Goal: Task Accomplishment & Management: Manage account settings

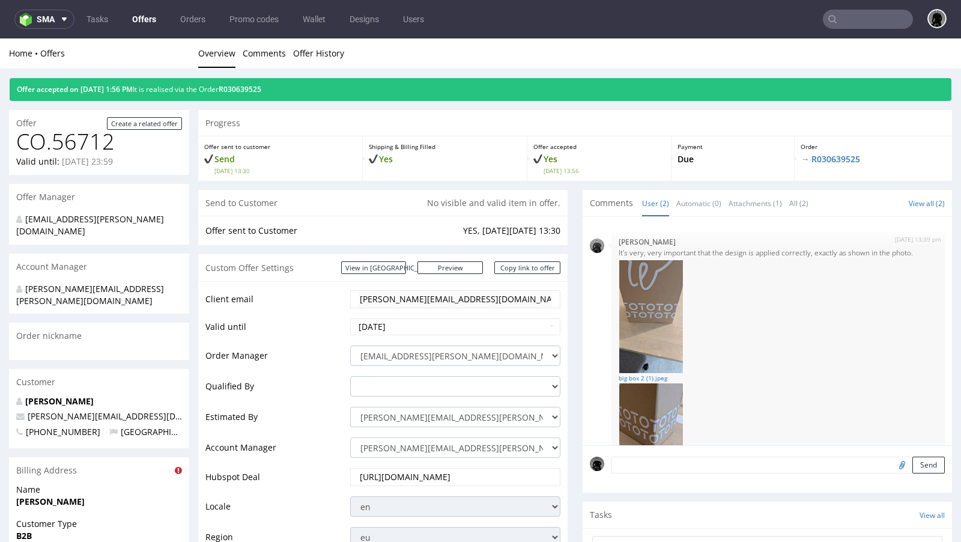
scroll to position [114, 0]
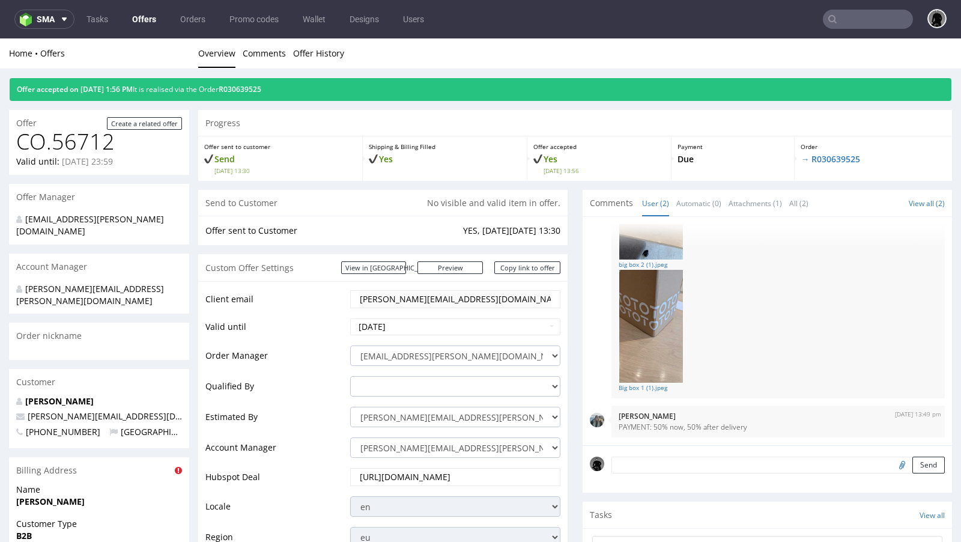
click at [469, 46] on div "Home Offers Overview Comments Offer History" at bounding box center [480, 53] width 961 height 30
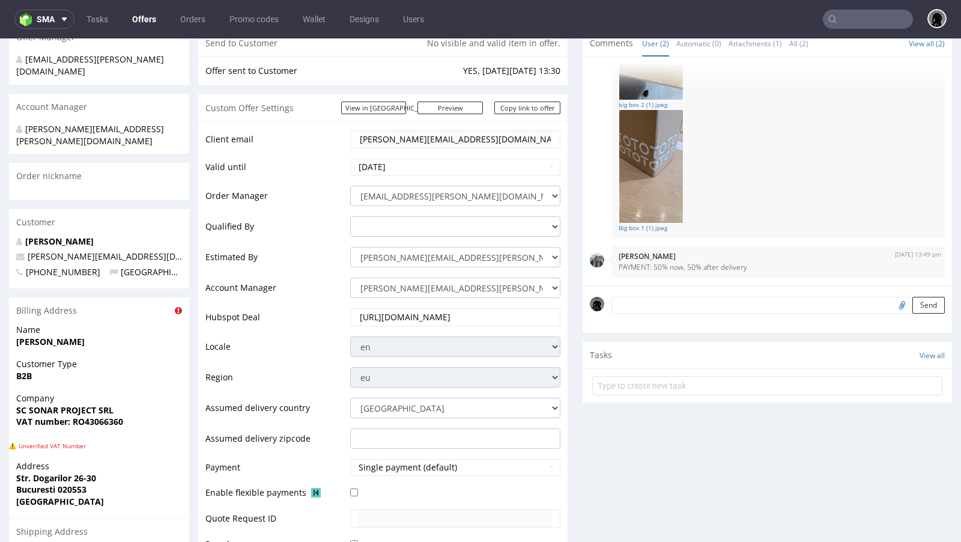
scroll to position [0, 0]
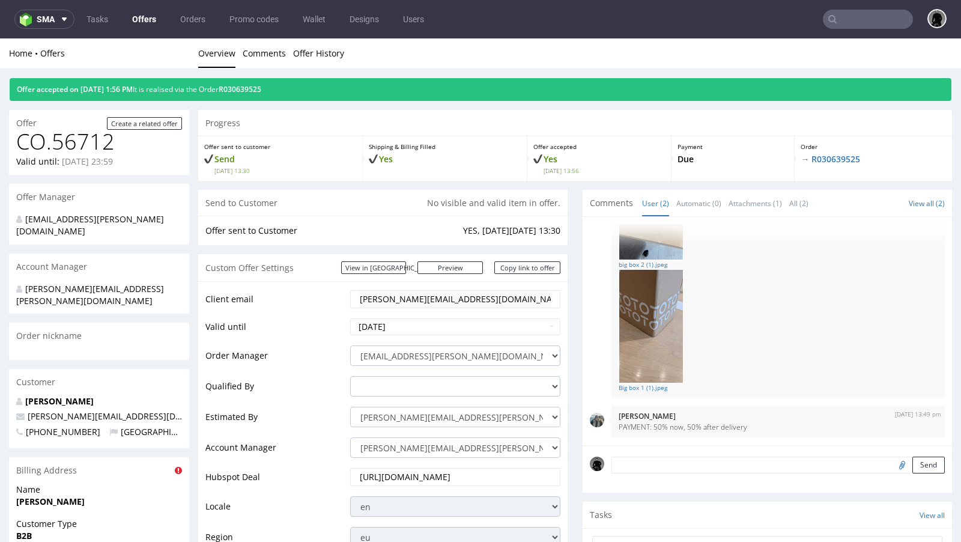
click at [141, 22] on link "Offers" at bounding box center [144, 19] width 38 height 19
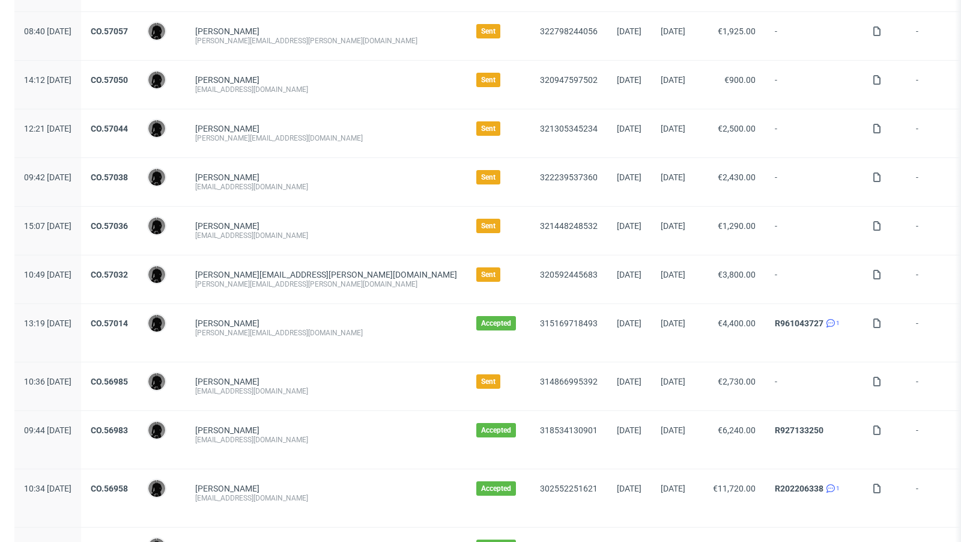
scroll to position [387, 0]
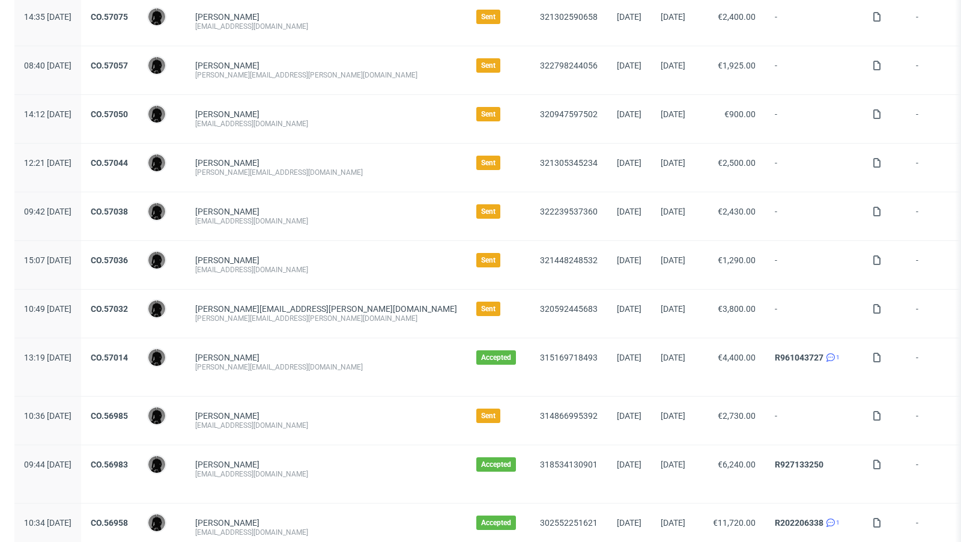
click at [280, 304] on span "sam.hirmer@werbezeichen.de" at bounding box center [326, 309] width 262 height 10
copy span "sam.hirmer@werbezeichen.de"
click at [326, 243] on div "Christoph Quitz hello@biglittlethings.de" at bounding box center [326, 265] width 281 height 48
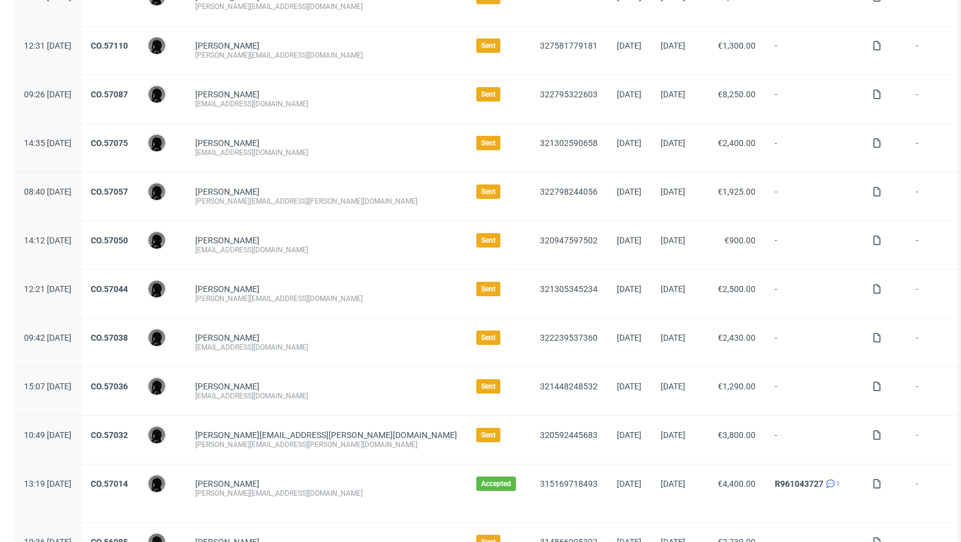
scroll to position [257, 0]
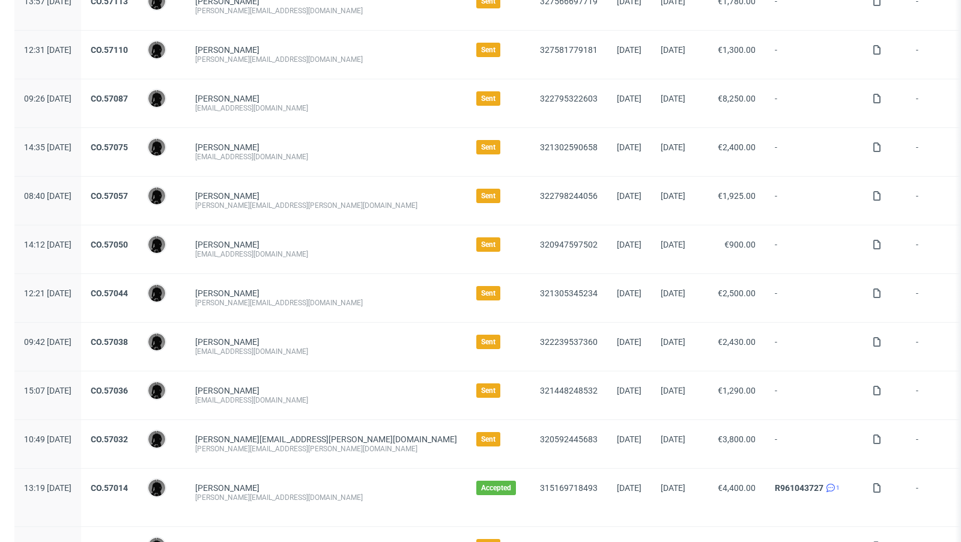
click at [261, 299] on div "[PERSON_NAME][EMAIL_ADDRESS][DOMAIN_NAME]" at bounding box center [326, 303] width 262 height 10
copy div "[PERSON_NAME][EMAIL_ADDRESS][DOMAIN_NAME]"
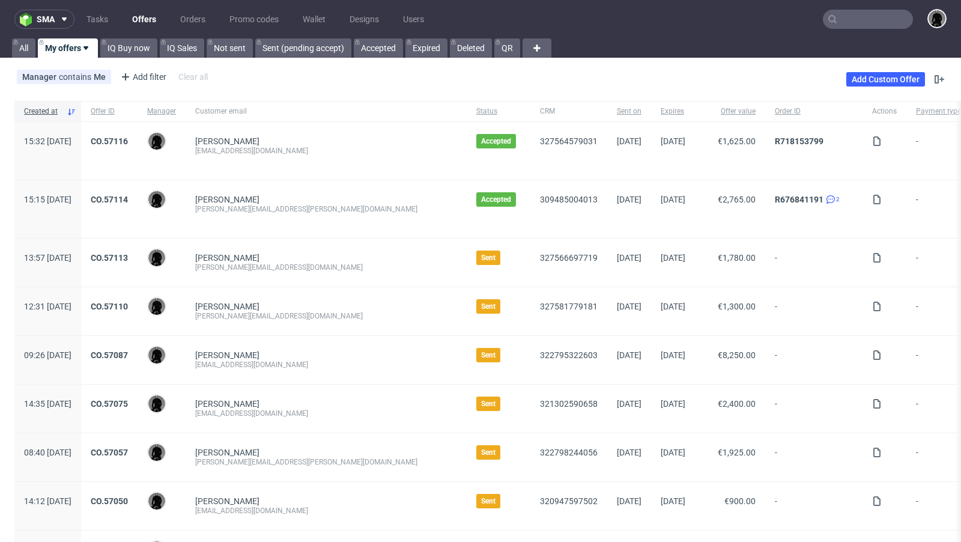
click at [800, 14] on input "text" at bounding box center [868, 19] width 90 height 19
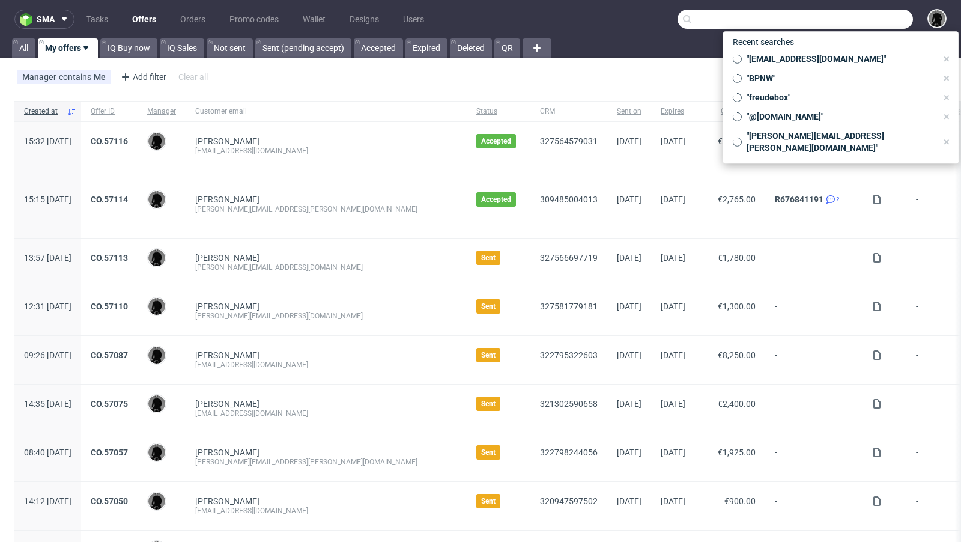
paste input "[PERSON_NAME][EMAIL_ADDRESS][DOMAIN_NAME]"
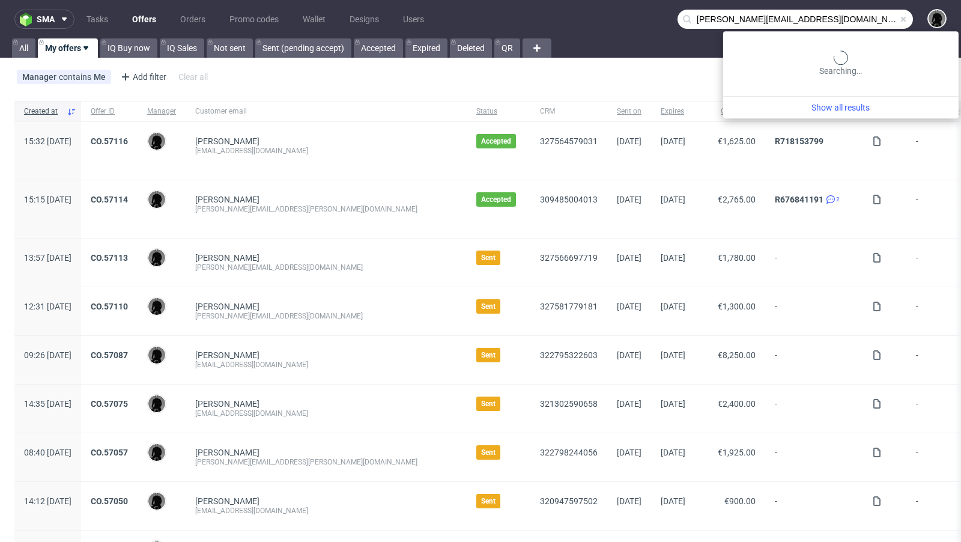
type input "[PERSON_NAME][EMAIL_ADDRESS][DOMAIN_NAME]"
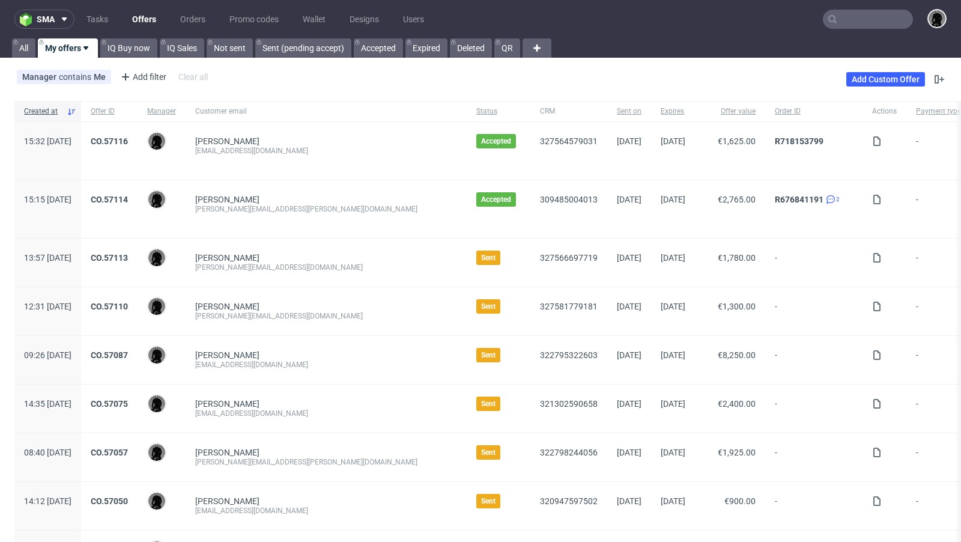
click at [460, 82] on div "Manager contains Me Add filter Hide filters Clear all Add Custom Offer" at bounding box center [480, 79] width 961 height 34
click at [800, 13] on input "text" at bounding box center [868, 19] width 90 height 19
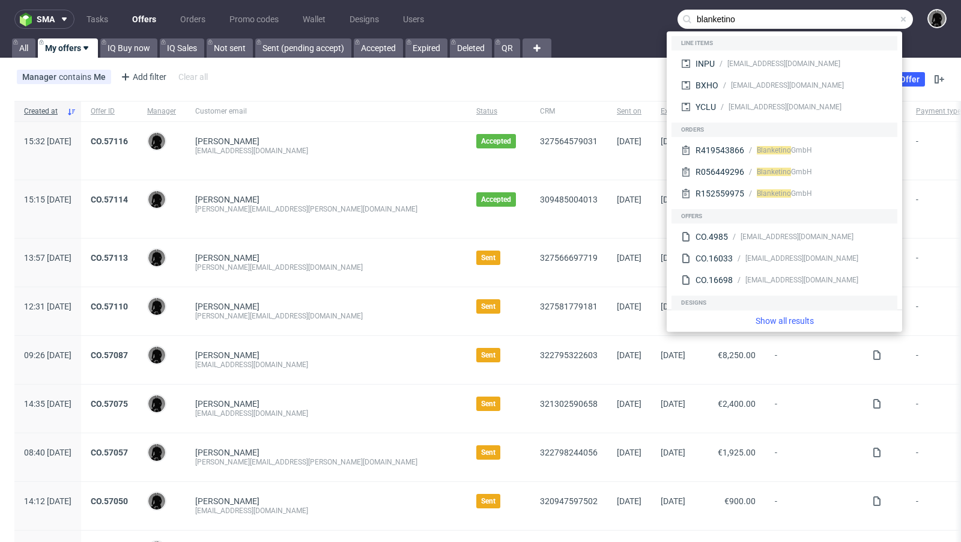
type input "blanketino"
click at [452, 93] on div "Manager contains Me Add filter Hide filters Clear all Add Custom Offer" at bounding box center [480, 79] width 961 height 34
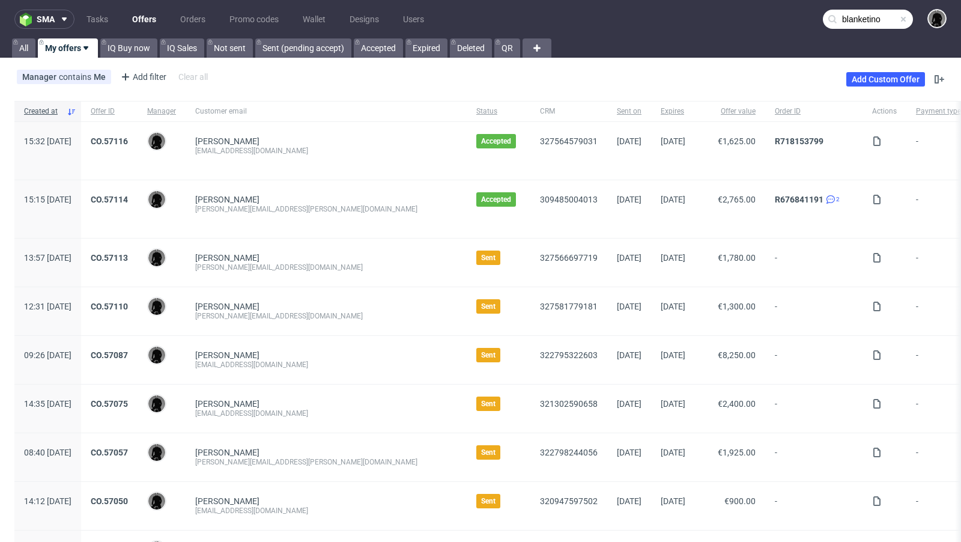
click at [800, 20] on span at bounding box center [904, 19] width 10 height 10
click at [449, 72] on div "Manager contains Me Add filter Hide filters Clear all Add Custom Offer" at bounding box center [480, 79] width 961 height 34
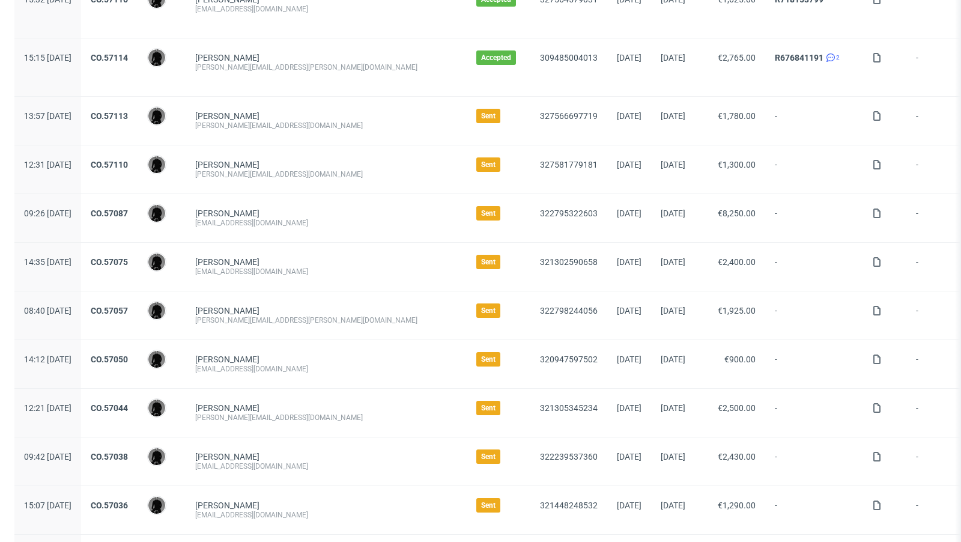
scroll to position [146, 0]
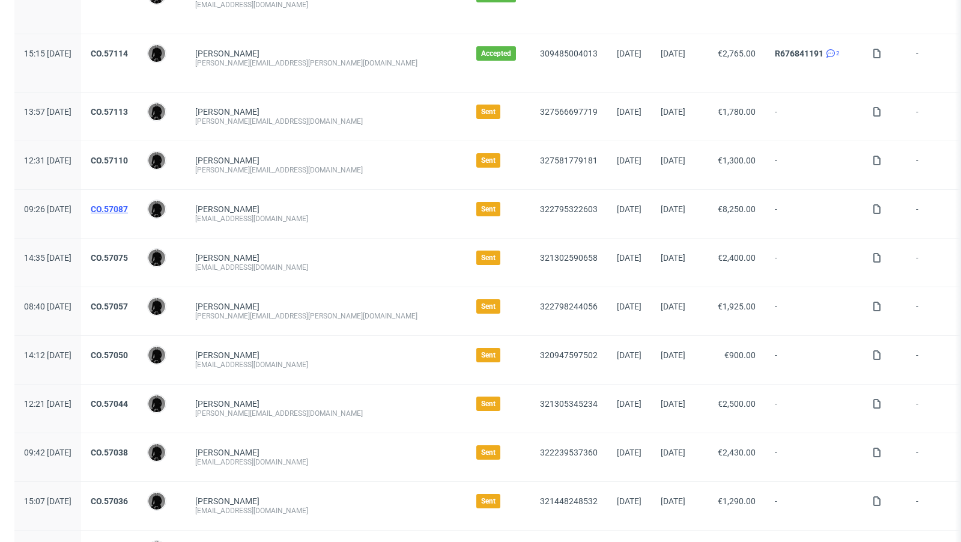
click at [128, 205] on link "CO.57087" at bounding box center [109, 209] width 37 height 10
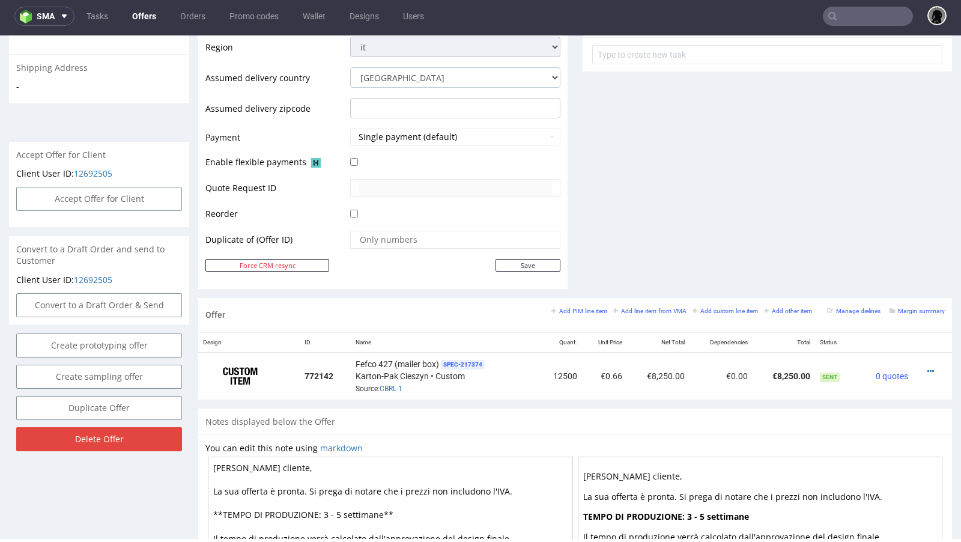
scroll to position [458, 0]
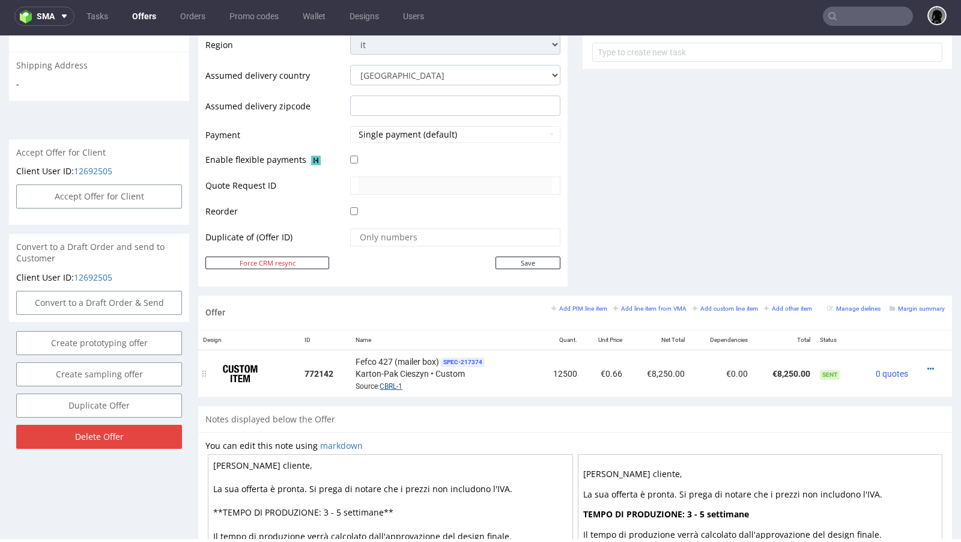
click at [384, 382] on link "CBRL-1" at bounding box center [391, 386] width 23 height 8
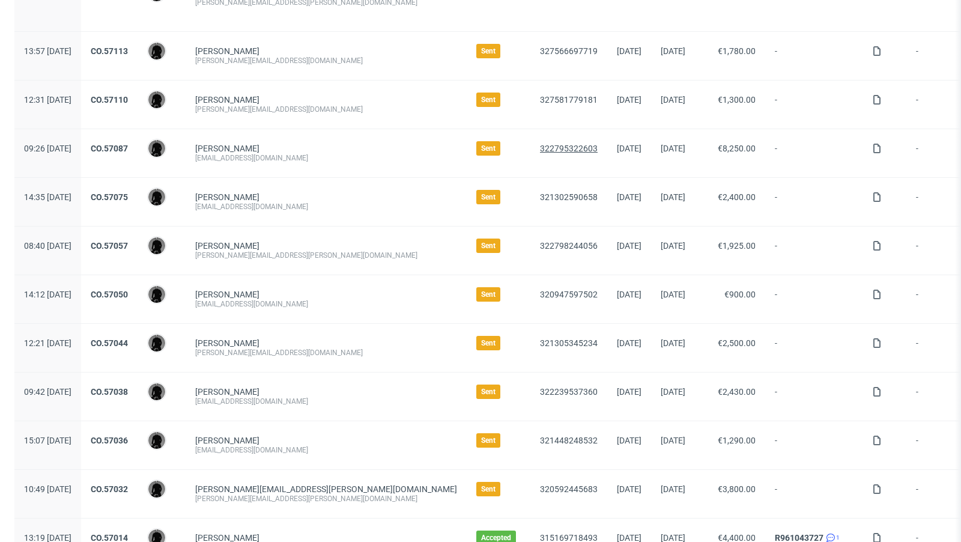
scroll to position [214, 0]
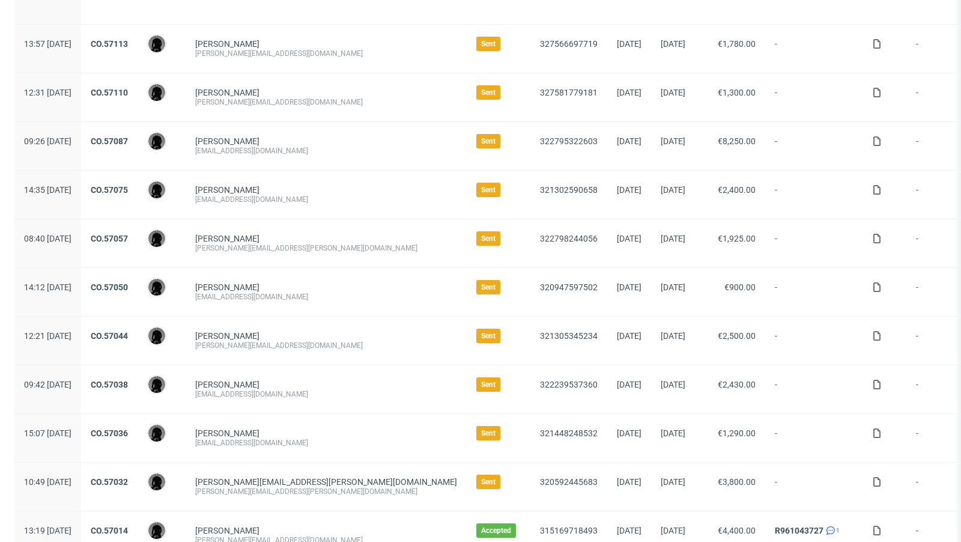
click at [252, 292] on div "eoin@heytipple.com" at bounding box center [326, 297] width 262 height 10
copy div "eoin@heytipple.com"
click at [335, 317] on div "Heidi Gauggel heidi@sweat-off.com" at bounding box center [326, 341] width 281 height 48
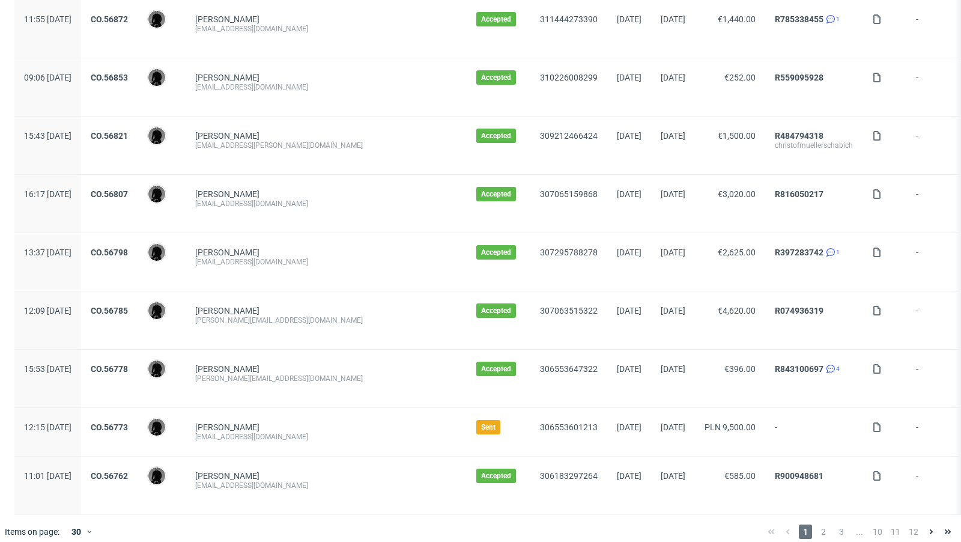
scroll to position [1233, 0]
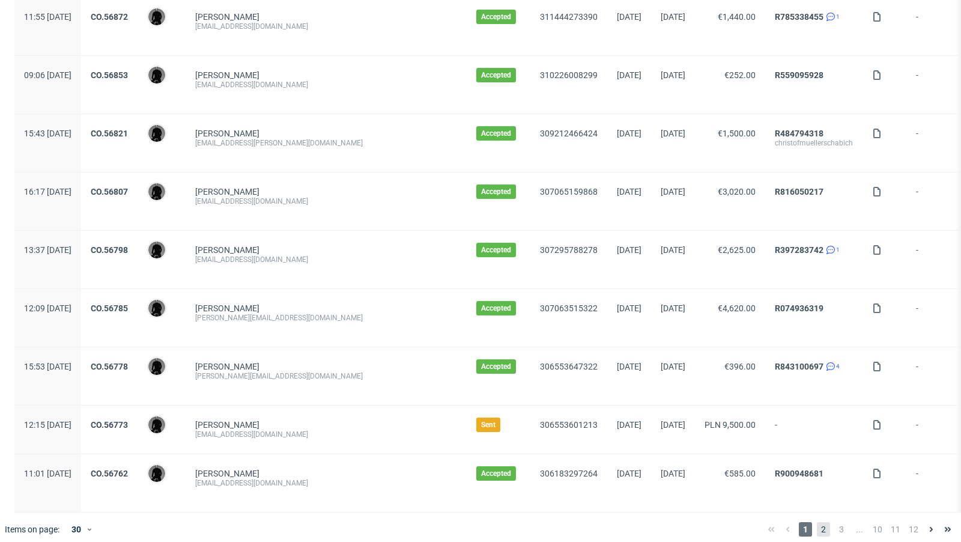
click at [800, 441] on span "2" at bounding box center [823, 529] width 13 height 14
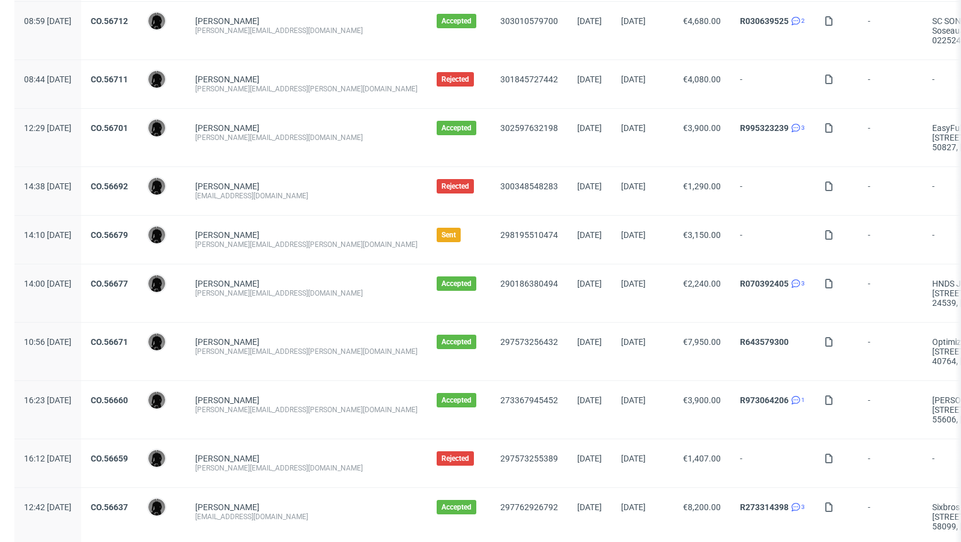
scroll to position [335, 0]
click at [301, 244] on div "martin.fickert@a-xxess.com" at bounding box center [306, 244] width 222 height 10
copy div "martin.fickert@a-xxess.com"
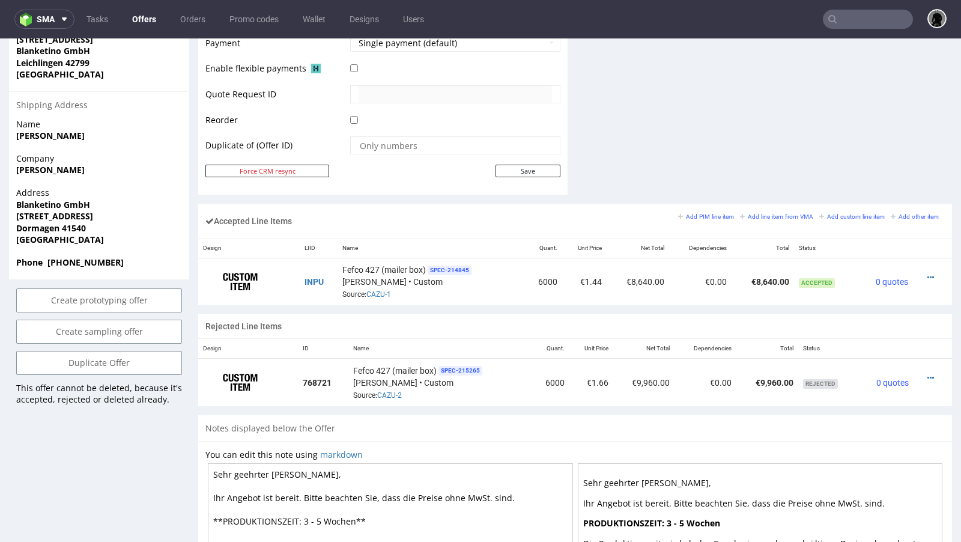
scroll to position [586, 0]
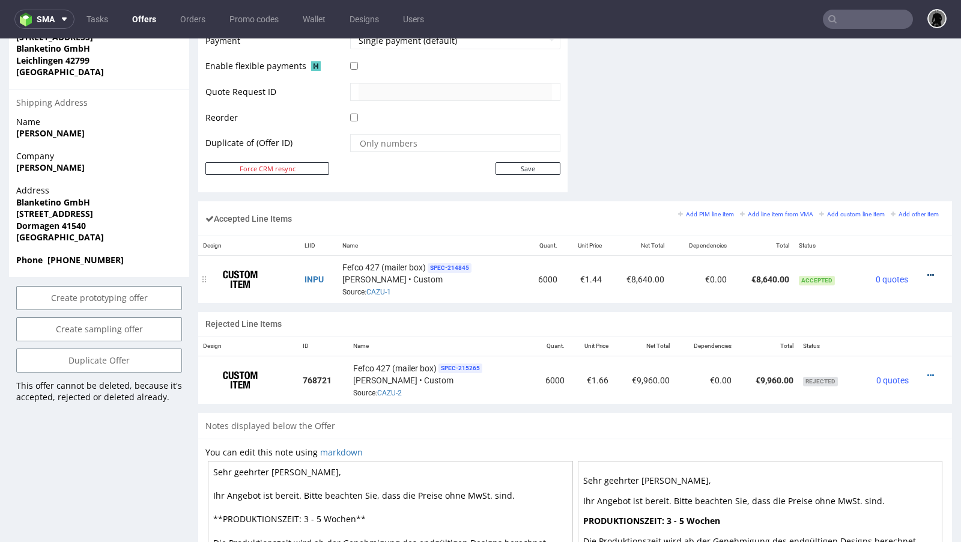
click at [800, 271] on icon at bounding box center [931, 275] width 7 height 8
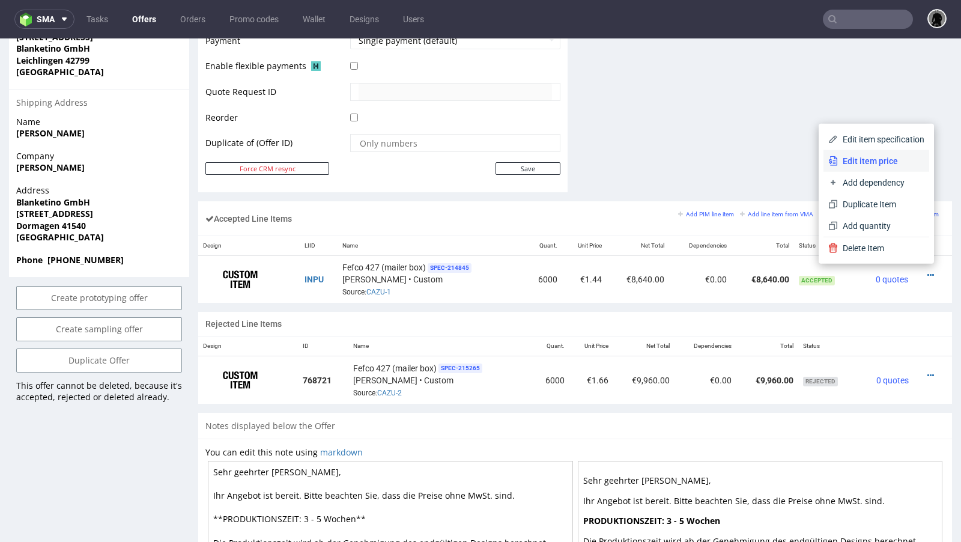
click at [800, 168] on li "Edit item price" at bounding box center [877, 161] width 106 height 22
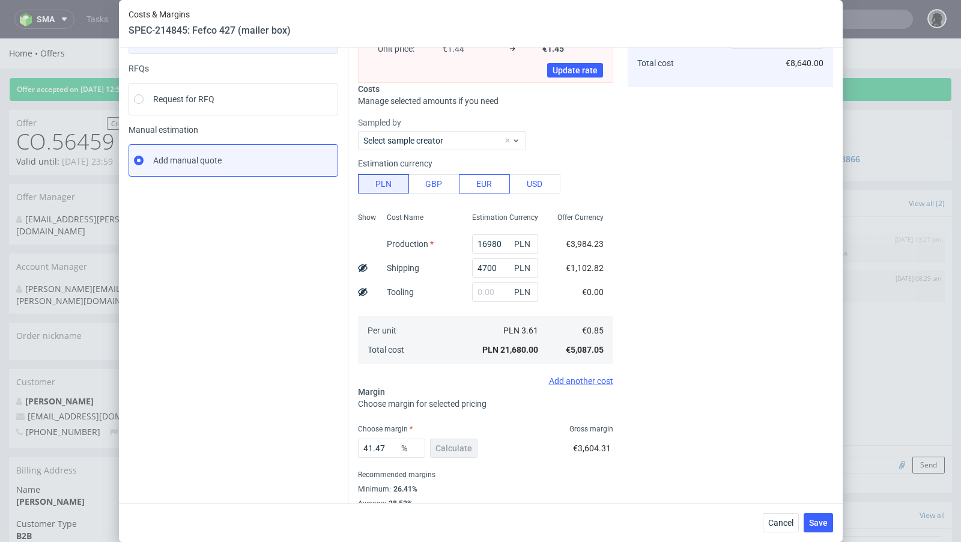
scroll to position [116, 0]
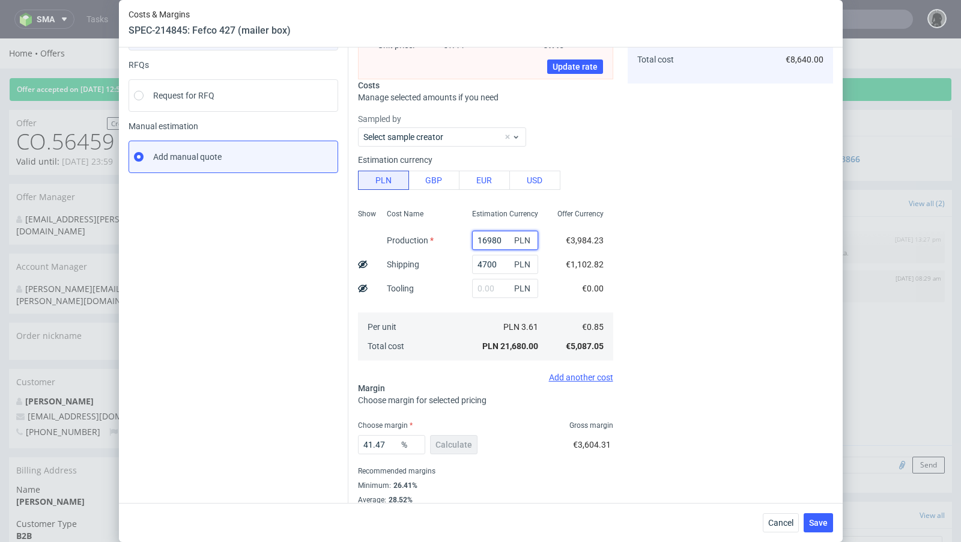
click at [485, 236] on input "16980" at bounding box center [505, 240] width 66 height 19
type input "19980"
type input "1.65"
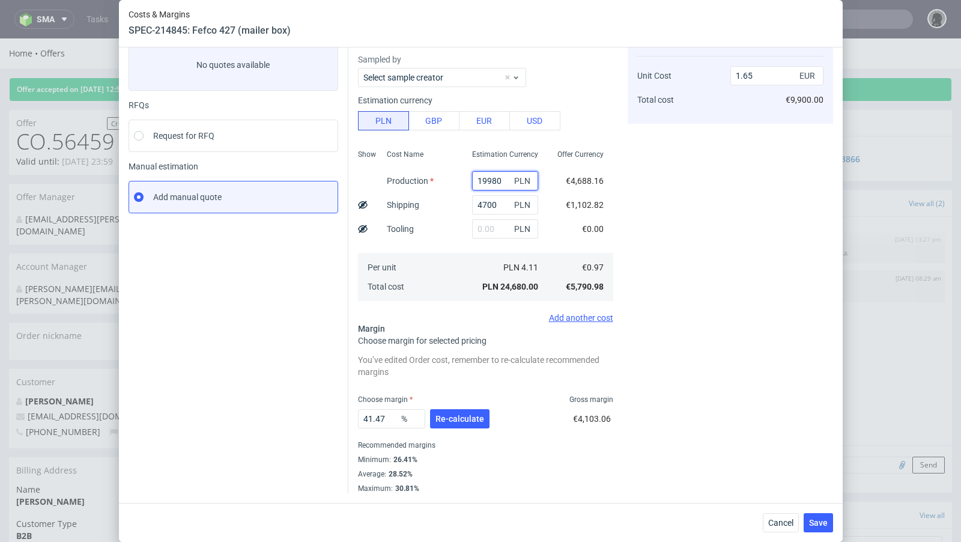
scroll to position [75, 0]
click at [491, 181] on input "19980" at bounding box center [505, 181] width 66 height 19
type input "19980"
click at [777, 441] on span "Cancel" at bounding box center [780, 522] width 25 height 8
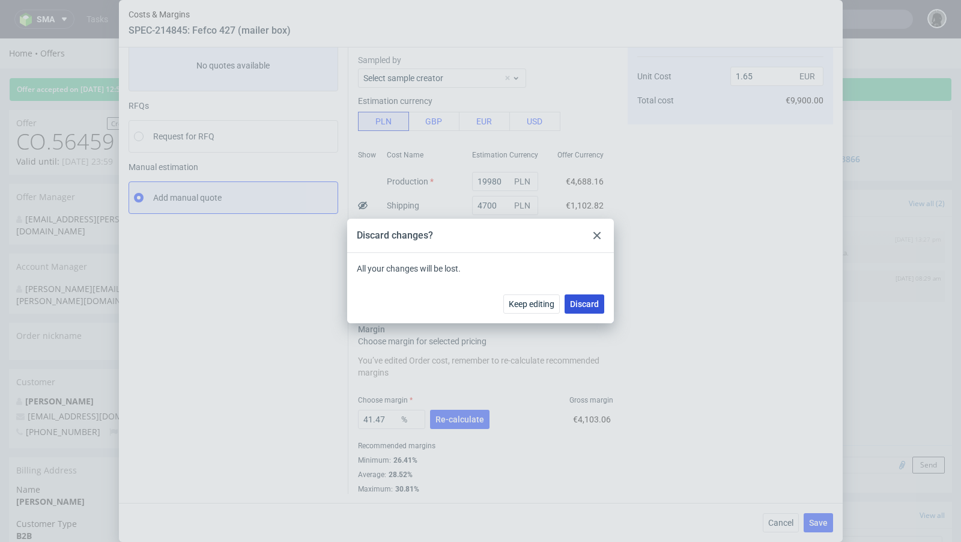
click at [582, 303] on span "Discard" at bounding box center [584, 304] width 29 height 8
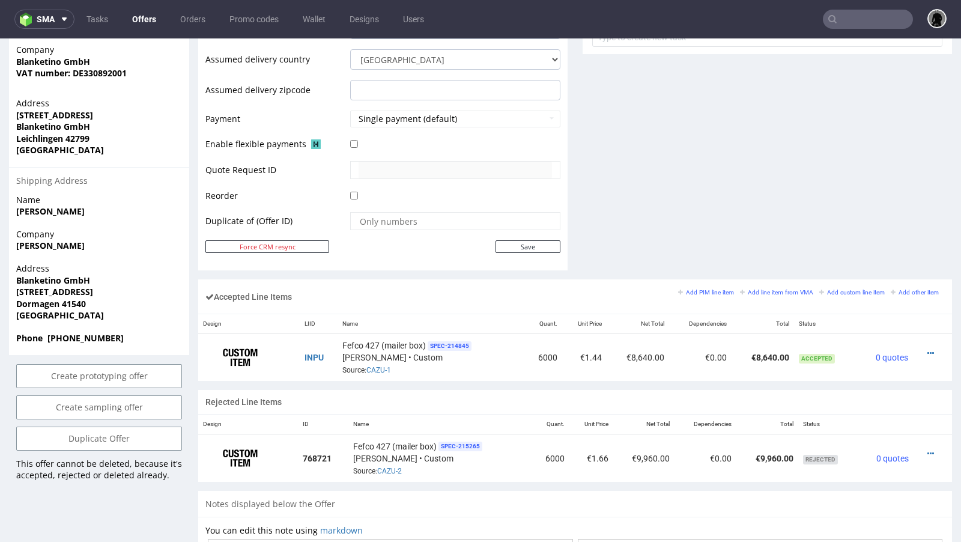
scroll to position [521, 0]
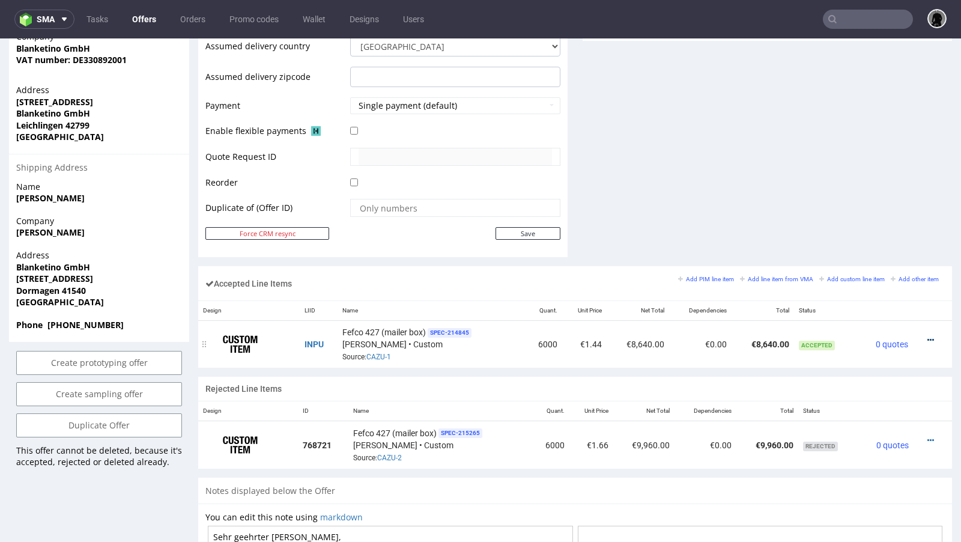
click at [800, 336] on icon at bounding box center [931, 340] width 7 height 8
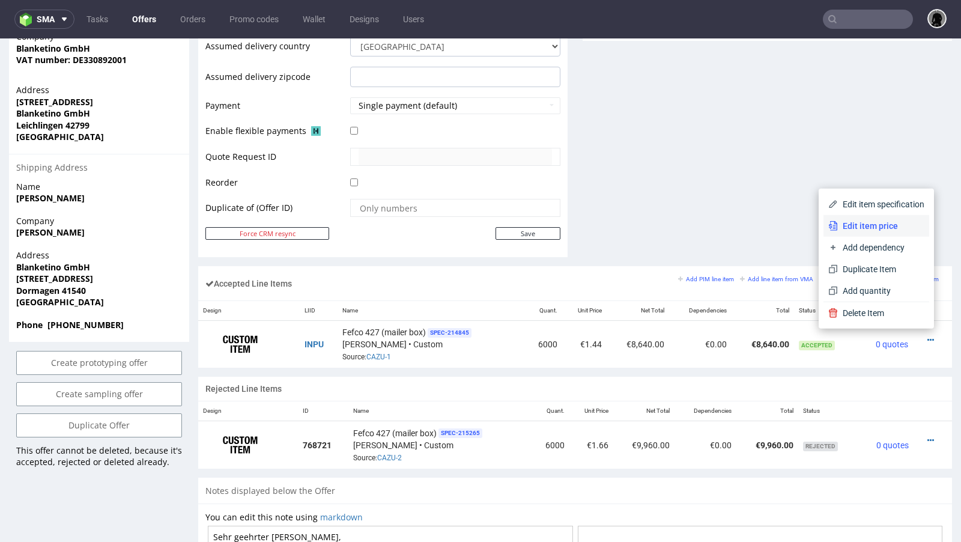
click at [800, 225] on span "Edit item price" at bounding box center [881, 226] width 87 height 12
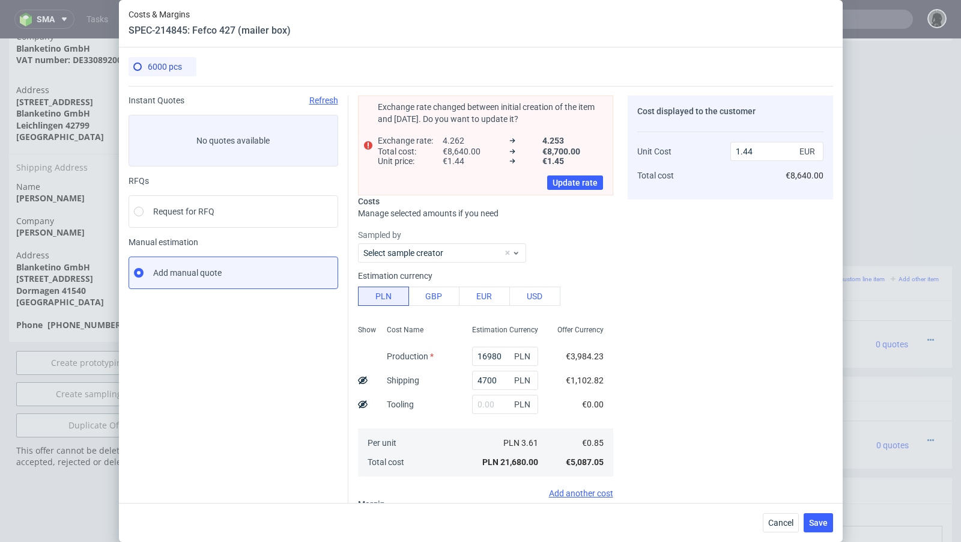
click at [695, 362] on div "Cost displayed to the customer Unit Cost Total cost 1.44 EUR €8,640.00" at bounding box center [730, 382] width 205 height 573
click at [485, 357] on input "16980" at bounding box center [505, 356] width 66 height 19
type input "19980"
type input "1.65"
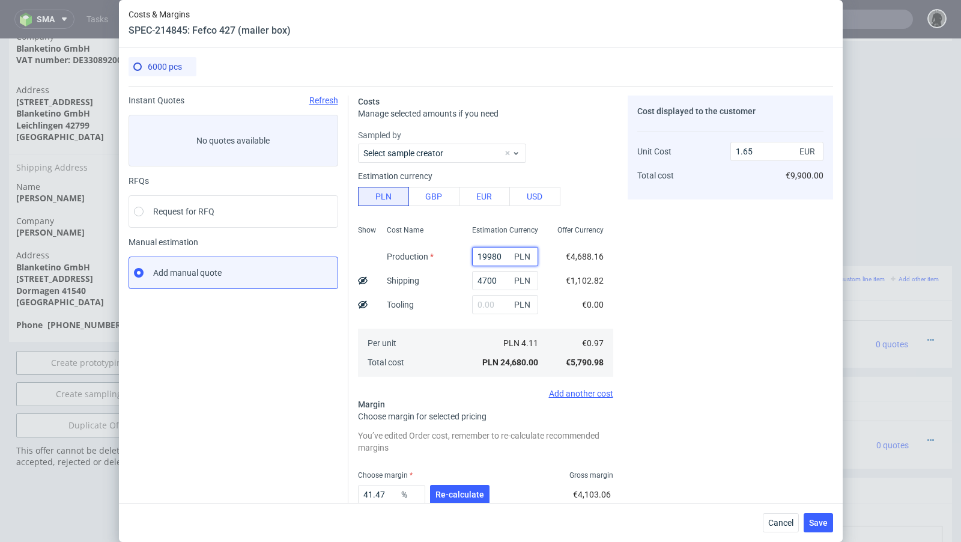
click at [490, 260] on input "19980" at bounding box center [505, 256] width 66 height 19
type input "19780"
type input "1.63"
type input "19780"
click at [743, 335] on div "Cost displayed to the customer Unit Cost Total cost 1.63 EUR €9,780.00" at bounding box center [730, 332] width 205 height 473
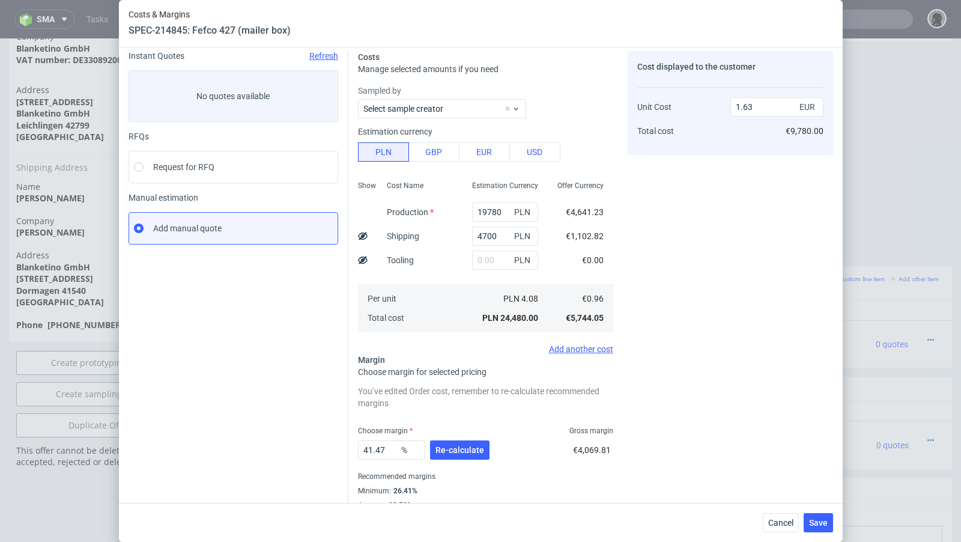
scroll to position [46, 0]
click at [473, 440] on button "Re-calculate" at bounding box center [459, 448] width 59 height 19
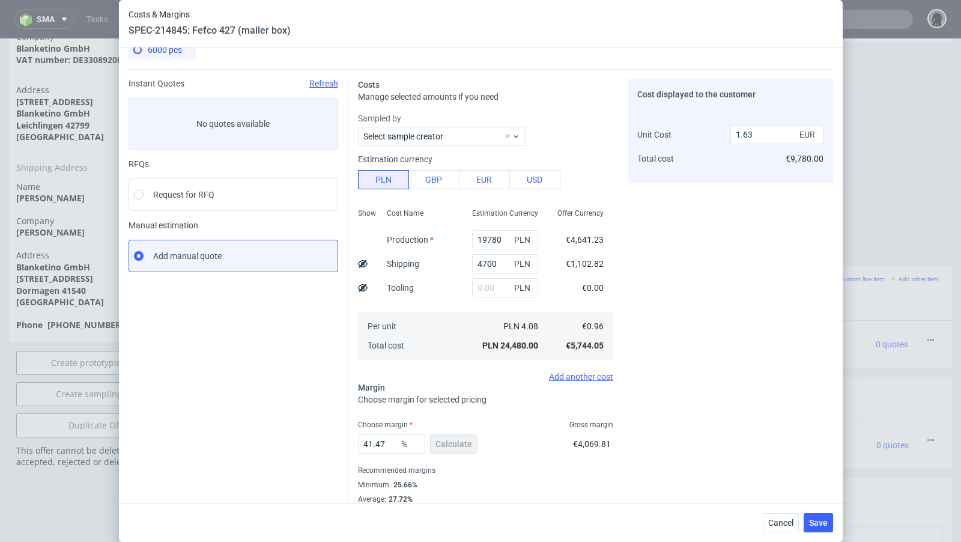
scroll to position [41, 0]
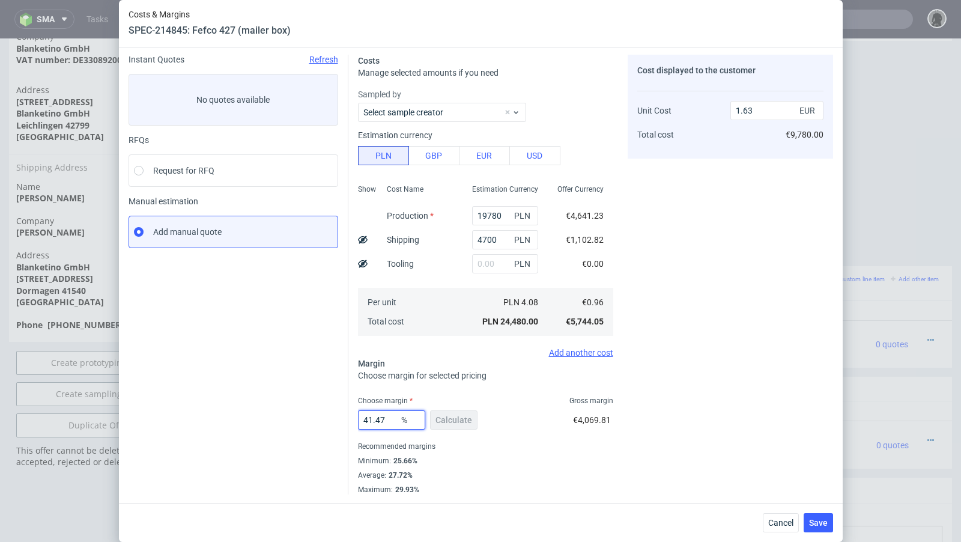
drag, startPoint x: 387, startPoint y: 419, endPoint x: 357, endPoint y: 419, distance: 30.0
click at [357, 419] on div "Costs Manage selected amounts if you need Sampled by Select sample creator Esti…" at bounding box center [590, 269] width 485 height 449
type input "35"
type input "1.47"
type input "36"
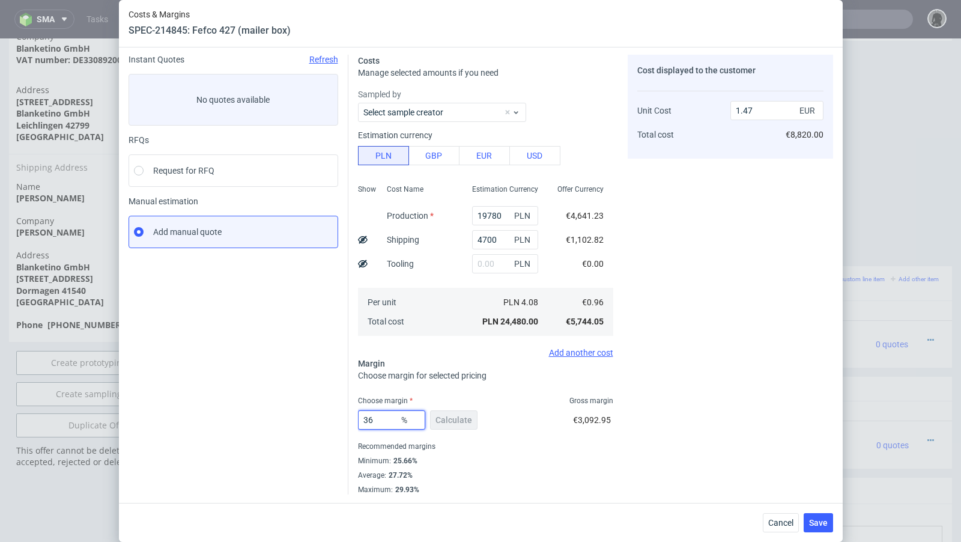
type input "1.49"
type input "35"
type input "1.47"
type input "35.5"
type input "1.48"
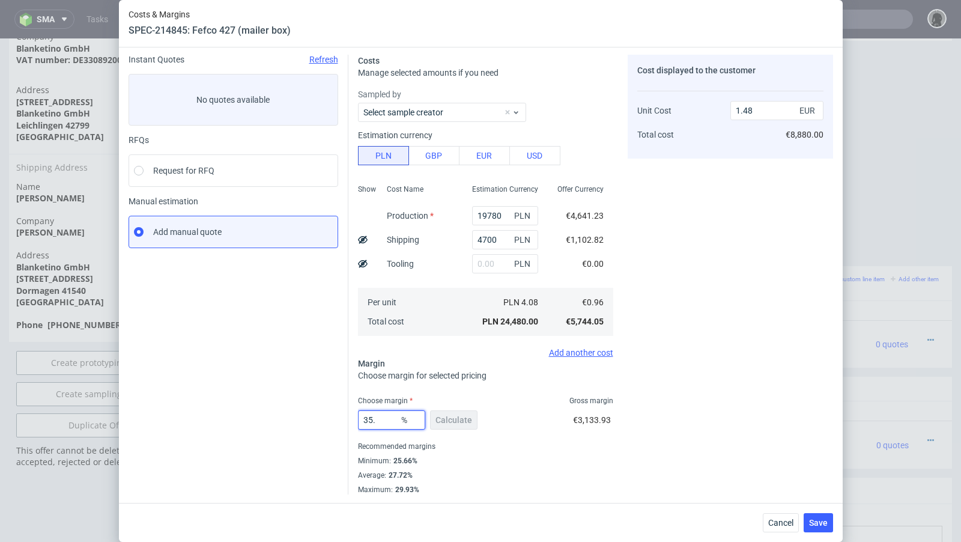
type input "35.2"
type input "1.47"
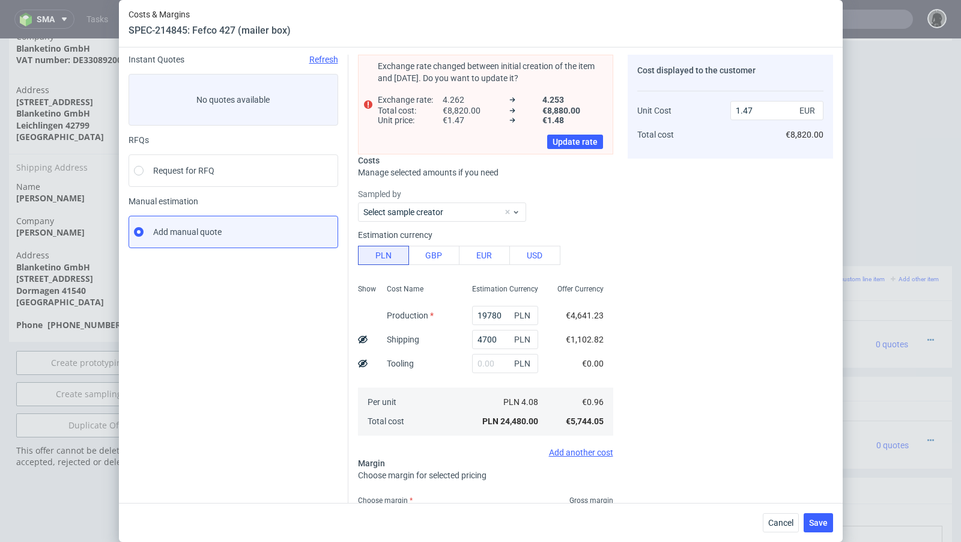
type input "35.3"
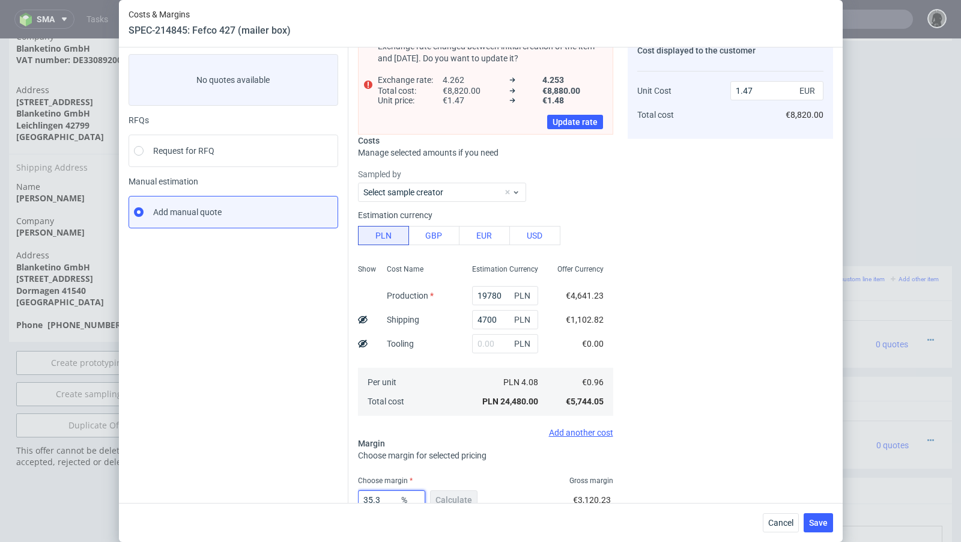
type input "1.48"
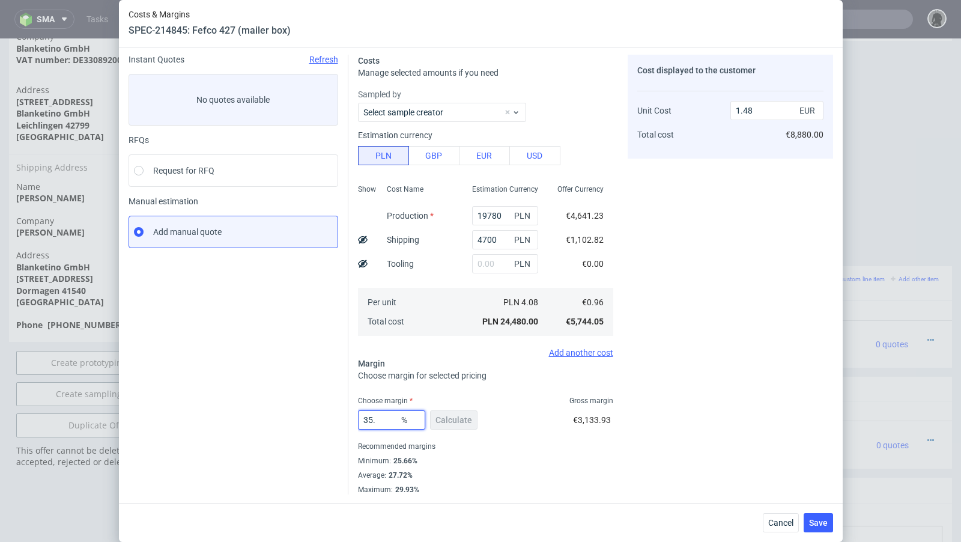
type input "35.2"
type input "1.47"
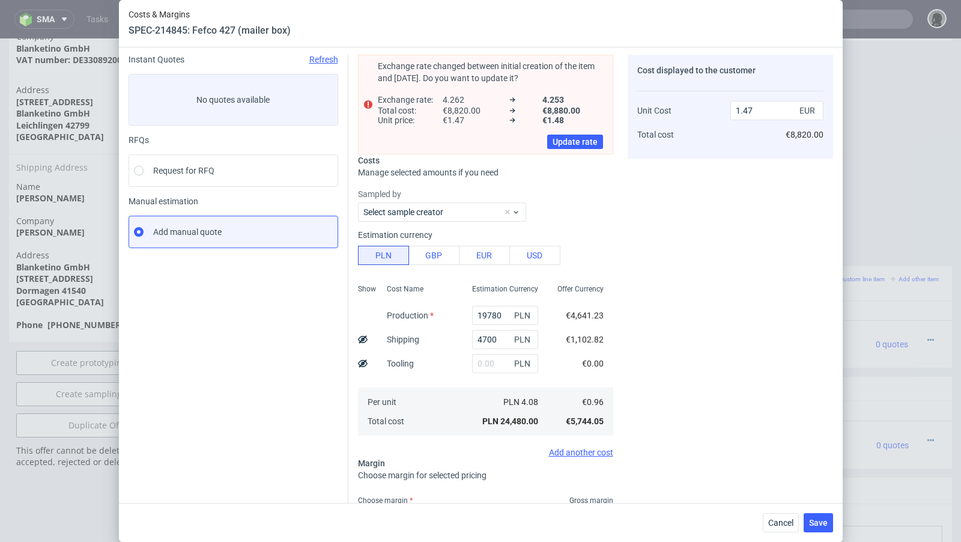
scroll to position [61, 0]
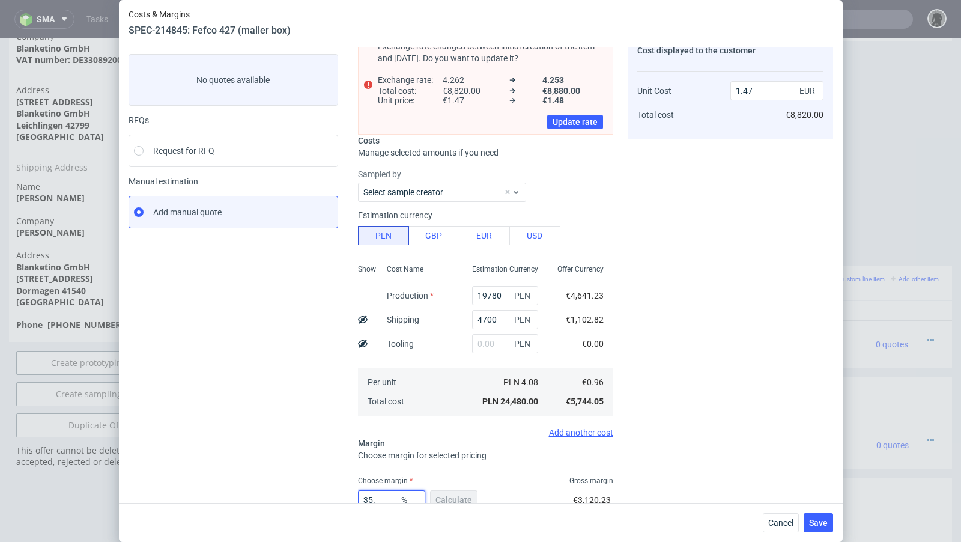
type input "35.4"
type input "1.48"
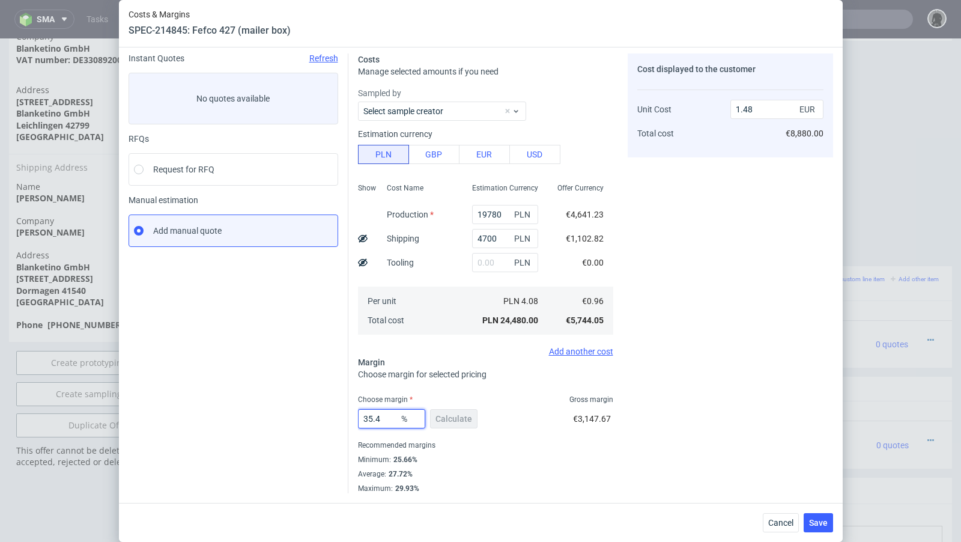
scroll to position [41, 0]
type input "35.2"
type input "1.47"
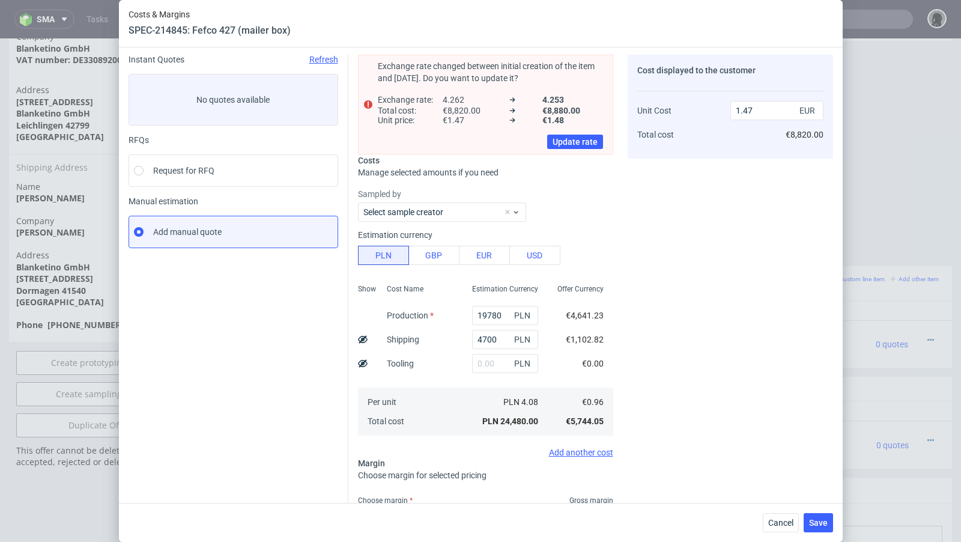
scroll to position [61, 0]
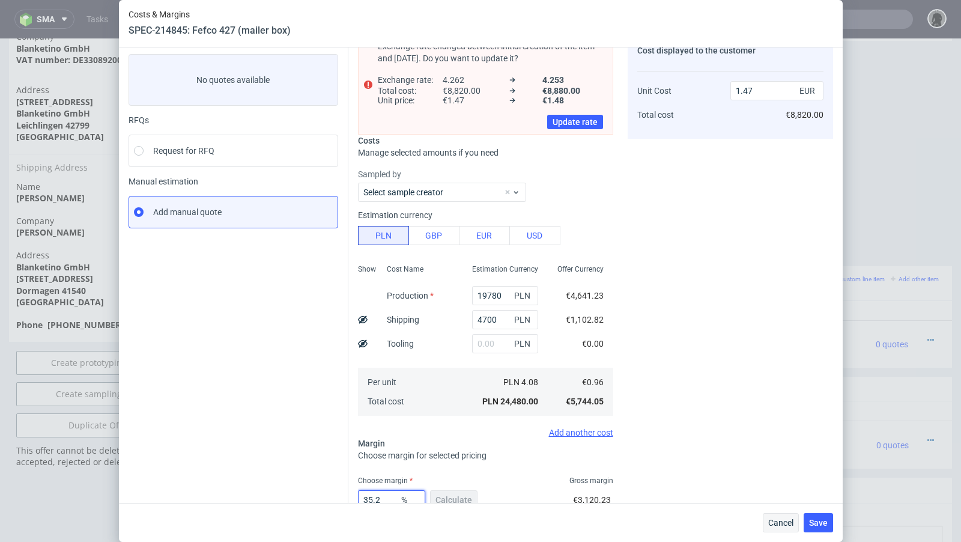
type input "35.2"
click at [777, 441] on span "Cancel" at bounding box center [780, 522] width 25 height 8
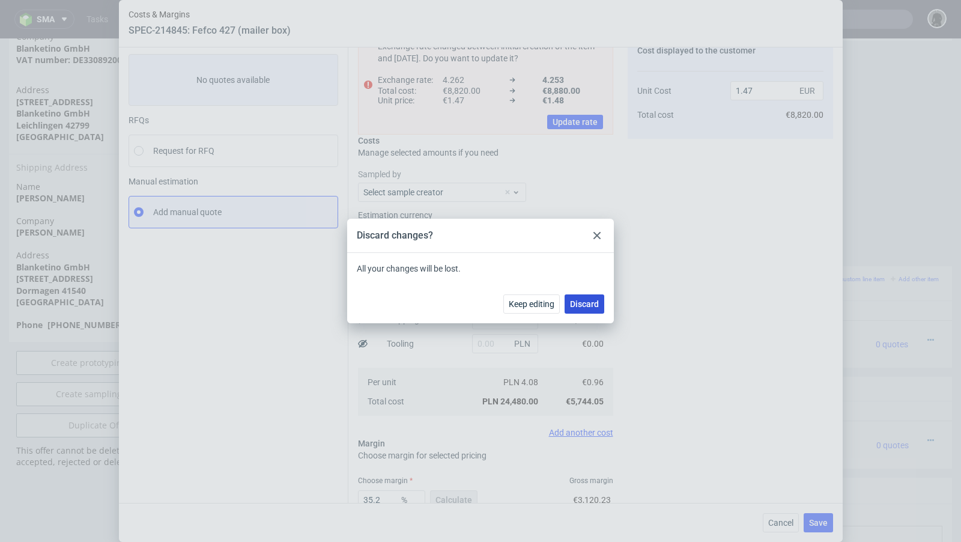
click at [582, 303] on span "Discard" at bounding box center [584, 304] width 29 height 8
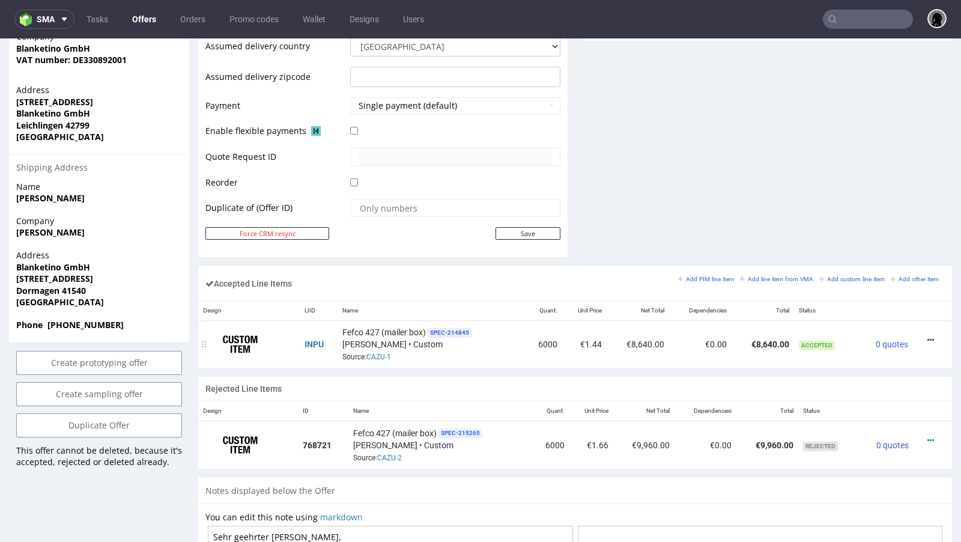
click at [800, 336] on icon at bounding box center [931, 340] width 7 height 8
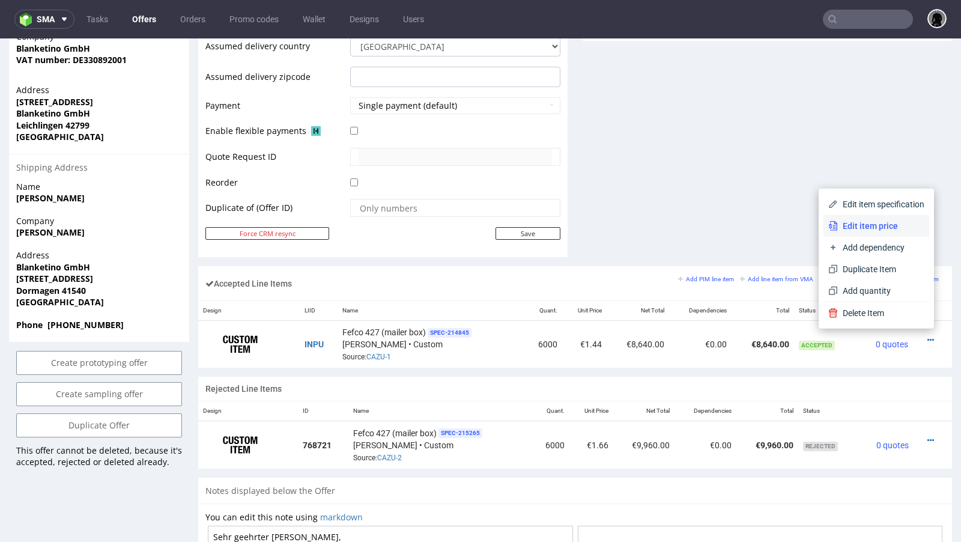
click at [800, 225] on span "Edit item price" at bounding box center [881, 226] width 87 height 12
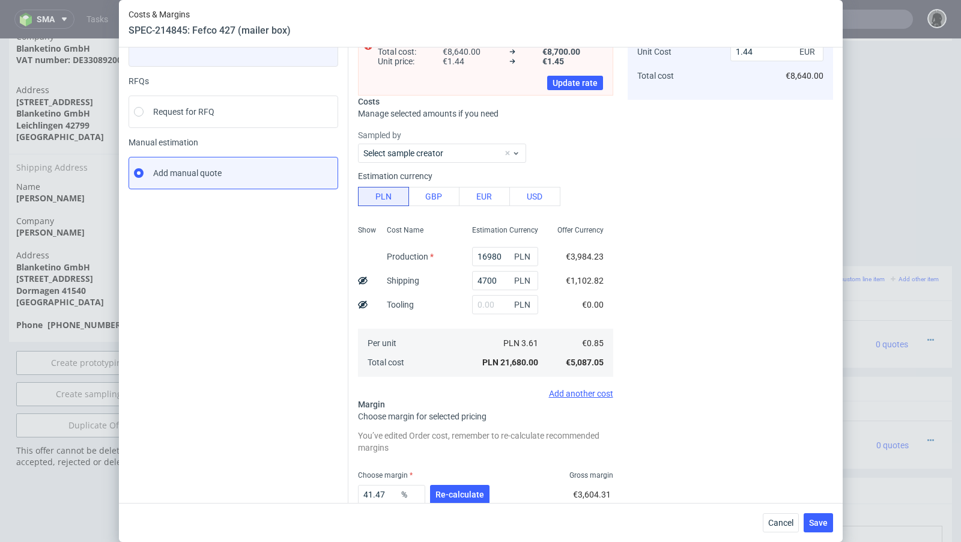
scroll to position [108, 0]
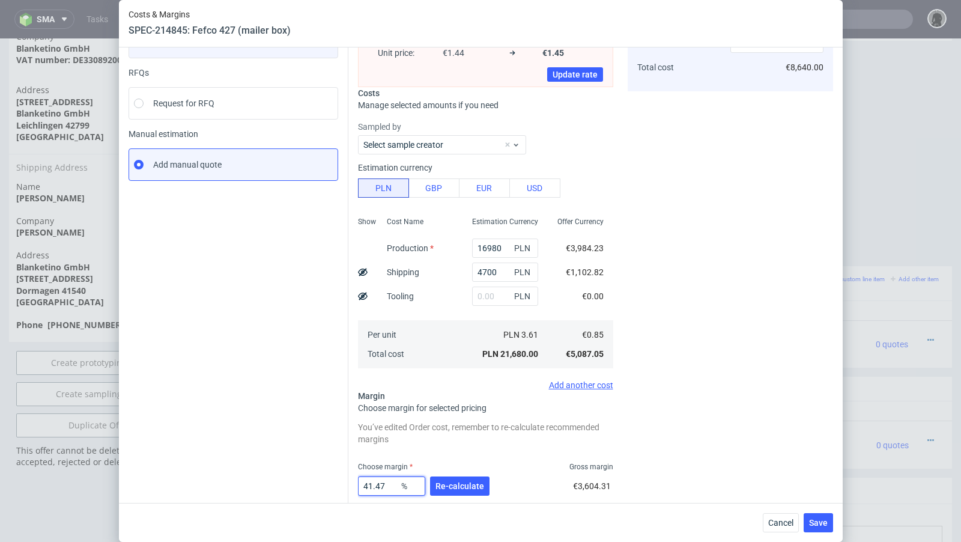
drag, startPoint x: 388, startPoint y: 486, endPoint x: 368, endPoint y: 484, distance: 19.9
click at [368, 441] on input "41.47" at bounding box center [391, 485] width 67 height 19
click at [477, 377] on div "Sampled by Select sample creator Estimation currency PLN GBP EUR USD Show Cost …" at bounding box center [485, 255] width 255 height 269
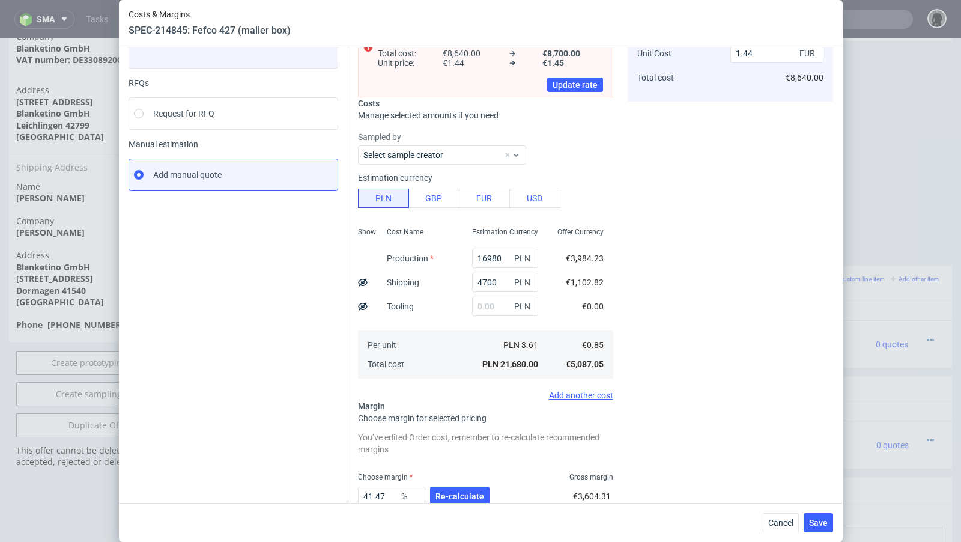
scroll to position [95, 0]
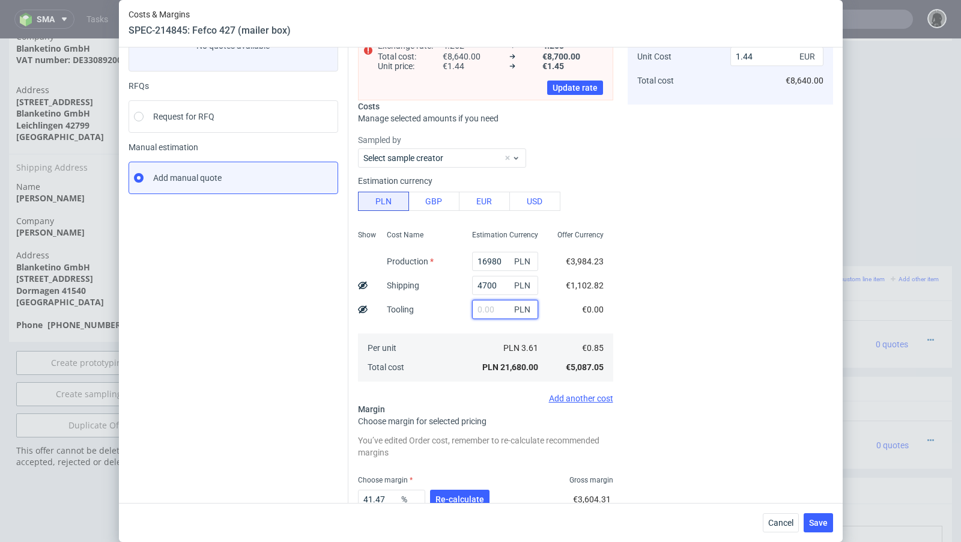
click at [485, 309] on input "text" at bounding box center [505, 309] width 66 height 19
type input "28"
type input "1.45"
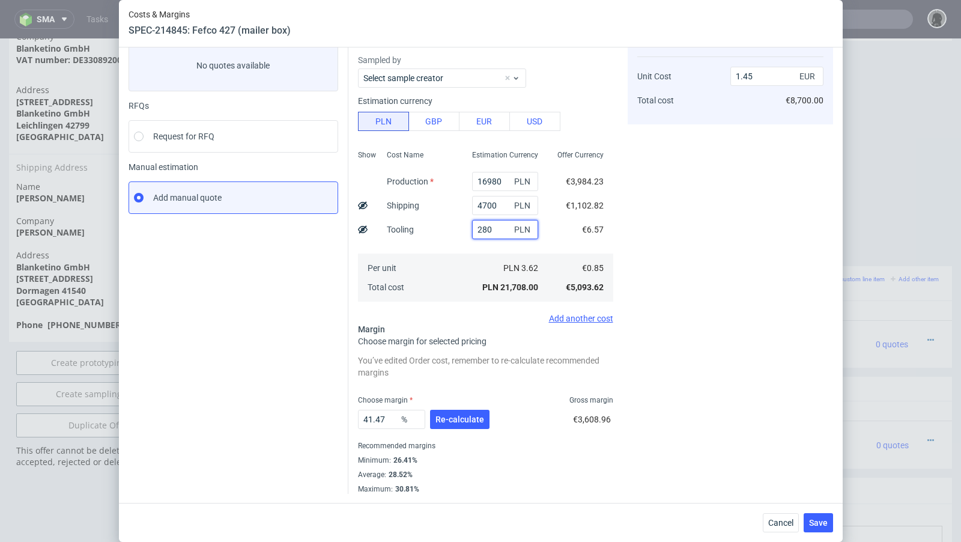
type input "2800"
type input "1.63"
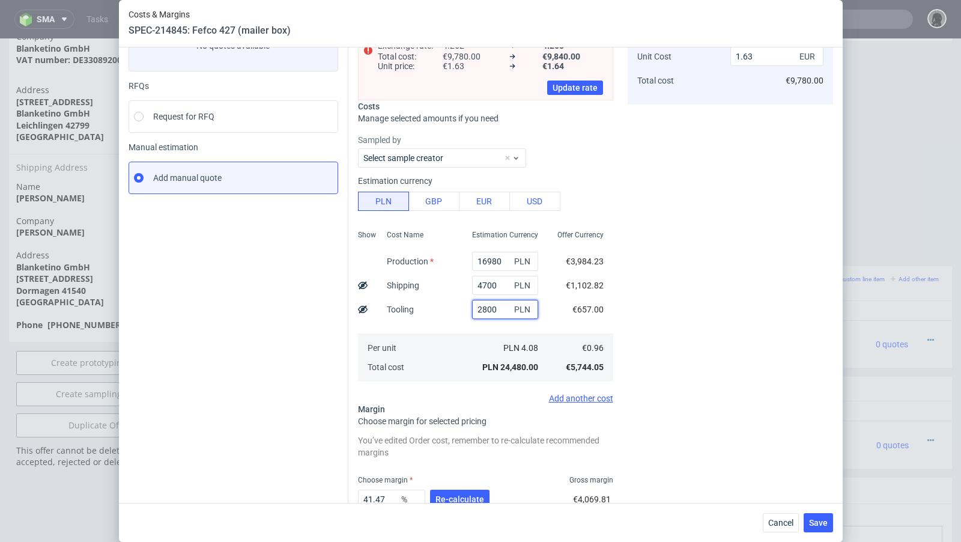
type input "2800"
click at [266, 396] on div "Instant Quotes Refresh No quotes available RFQs Request for RFQ Manual estimati…" at bounding box center [239, 287] width 220 height 573
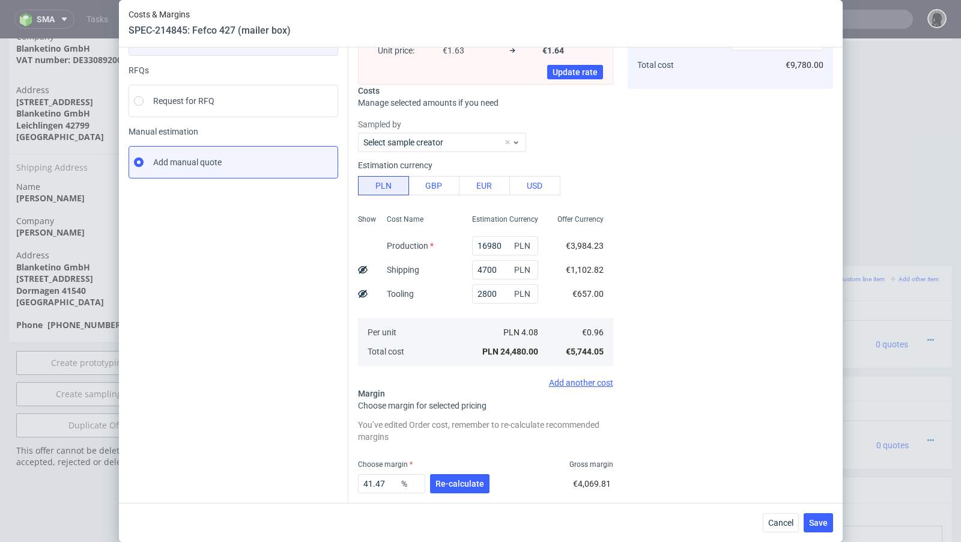
scroll to position [112, 0]
drag, startPoint x: 393, startPoint y: 479, endPoint x: 360, endPoint y: 479, distance: 33.0
click at [360, 441] on input "41.47" at bounding box center [391, 482] width 67 height 19
type input "36"
type input "1.49"
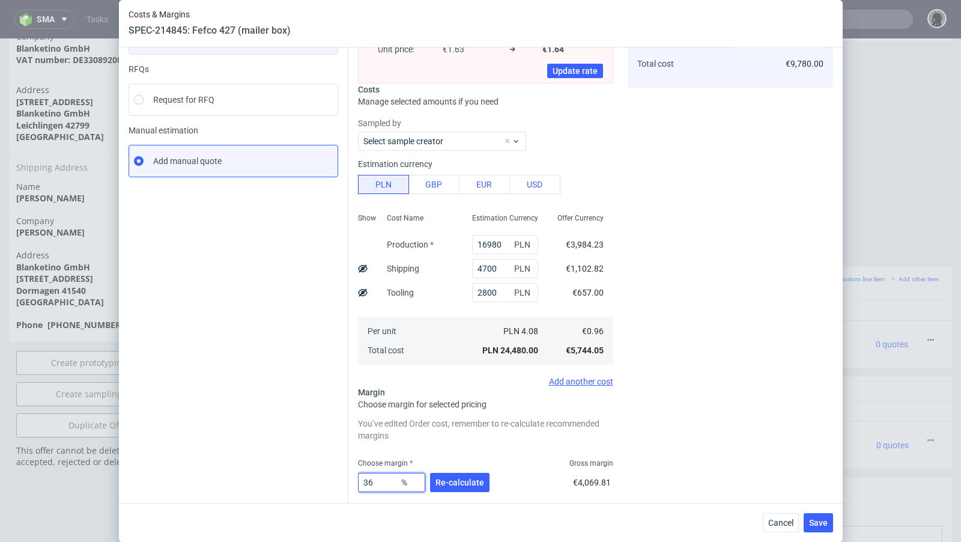
scroll to position [75, 0]
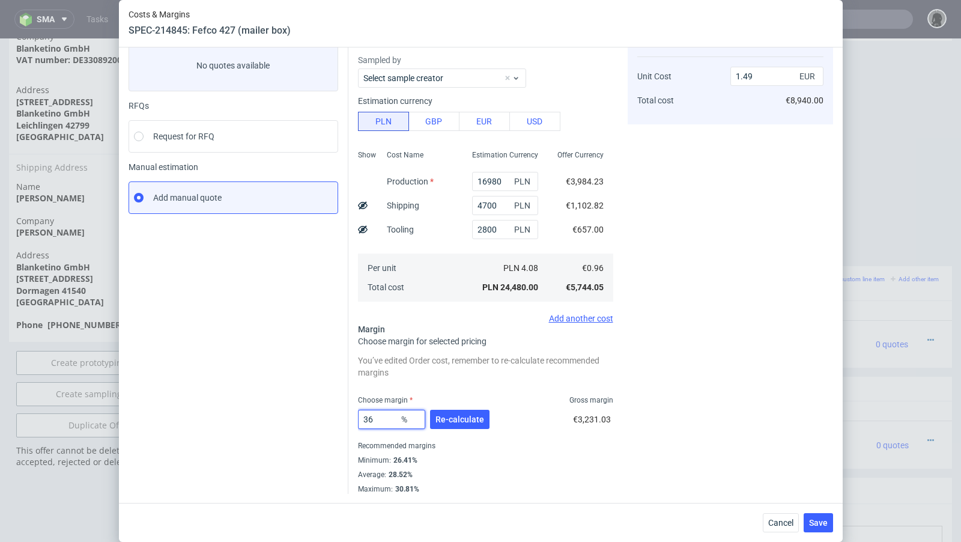
type input "36"
click at [280, 438] on div "Instant Quotes Refresh No quotes available RFQs Request for RFQ Manual estimati…" at bounding box center [239, 256] width 220 height 473
click at [777, 441] on span "Cancel" at bounding box center [780, 522] width 25 height 8
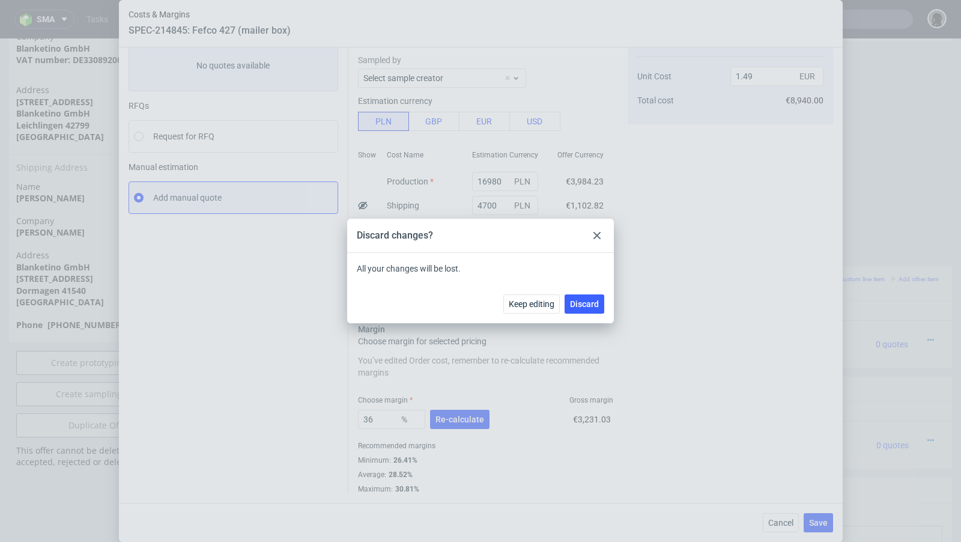
click at [601, 315] on div "Keep editing Discard" at bounding box center [480, 303] width 267 height 39
click at [590, 305] on span "Discard" at bounding box center [584, 304] width 29 height 8
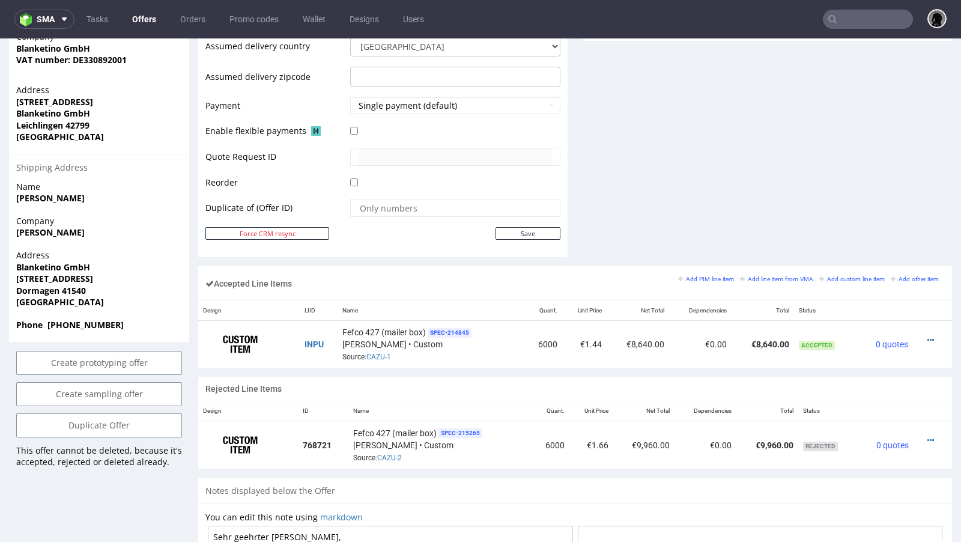
click at [483, 278] on div "Accepted Line Items Add PIM line item Add line item from VMA Add custom line it…" at bounding box center [575, 283] width 754 height 34
click at [382, 353] on link "CAZU-1" at bounding box center [378, 357] width 25 height 8
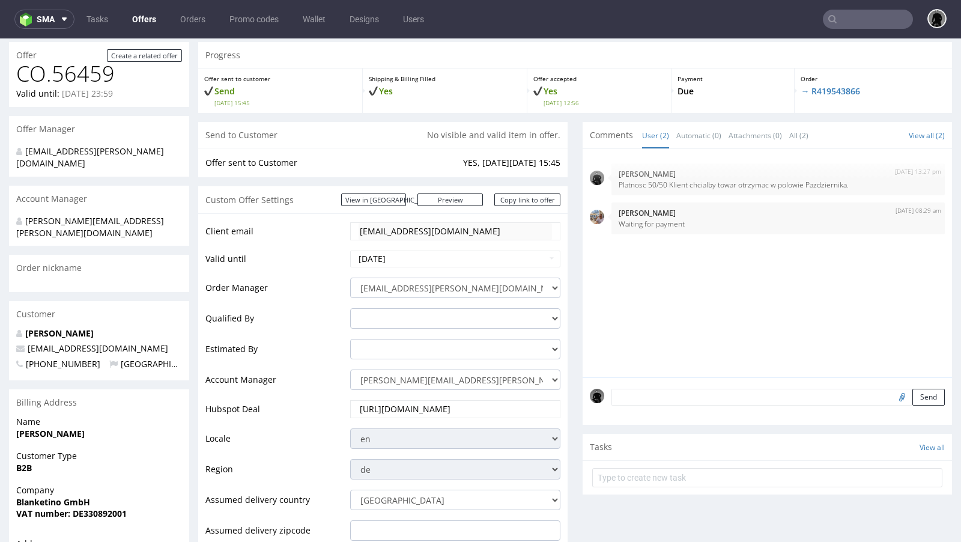
scroll to position [68, 0]
drag, startPoint x: 113, startPoint y: 321, endPoint x: 26, endPoint y: 322, distance: 87.1
click at [26, 342] on p "info@blanketino.com" at bounding box center [99, 348] width 166 height 12
copy span "info@blanketino.com"
click at [800, 21] on input "text" at bounding box center [868, 19] width 90 height 19
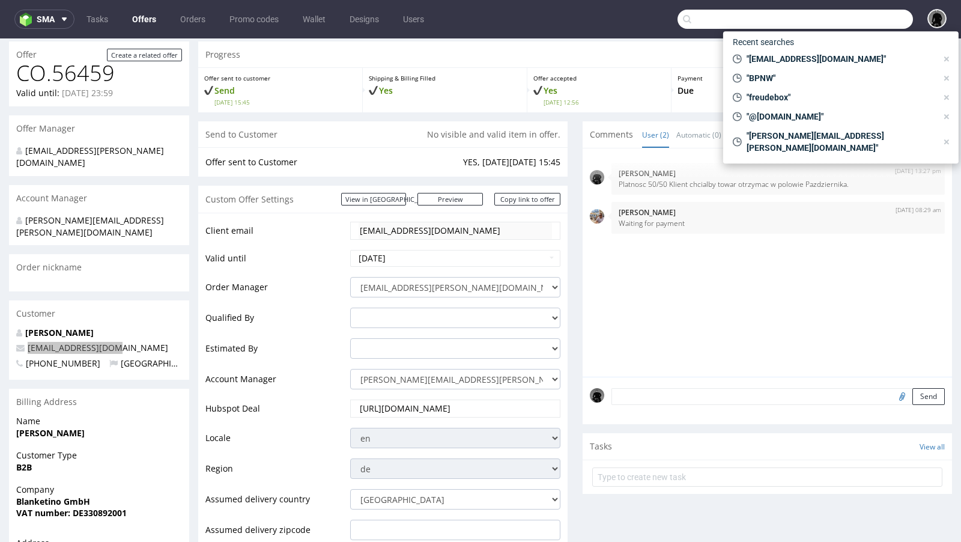
paste input "info@blanketino.com"
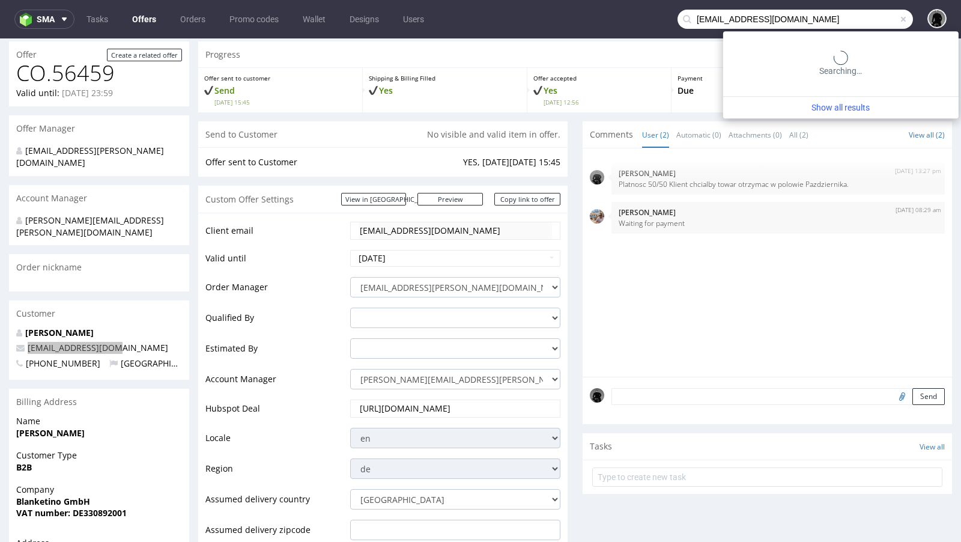
type input "info@blanketino.com"
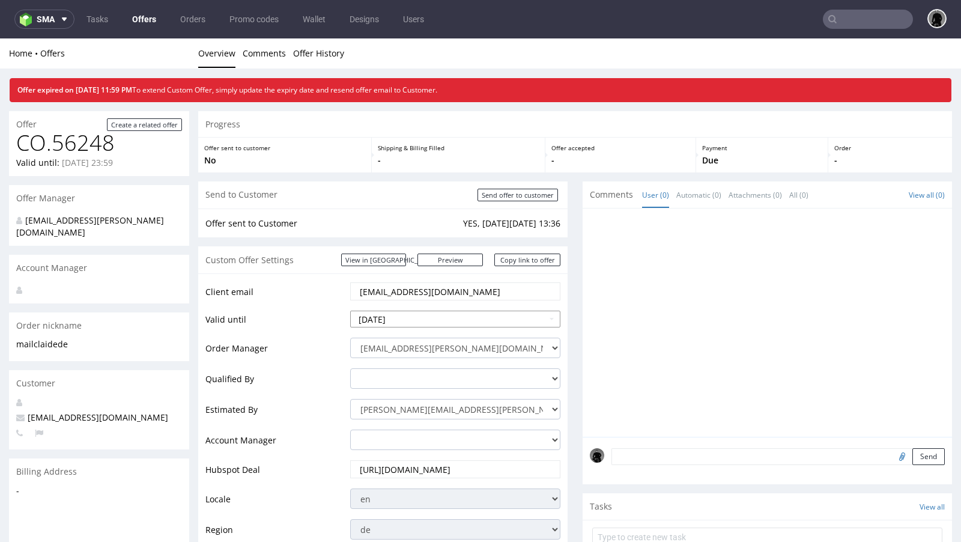
click at [416, 312] on input "2025-10-08" at bounding box center [455, 319] width 210 height 17
click at [411, 249] on td "15" at bounding box center [416, 246] width 19 height 18
type input "2025-10-15"
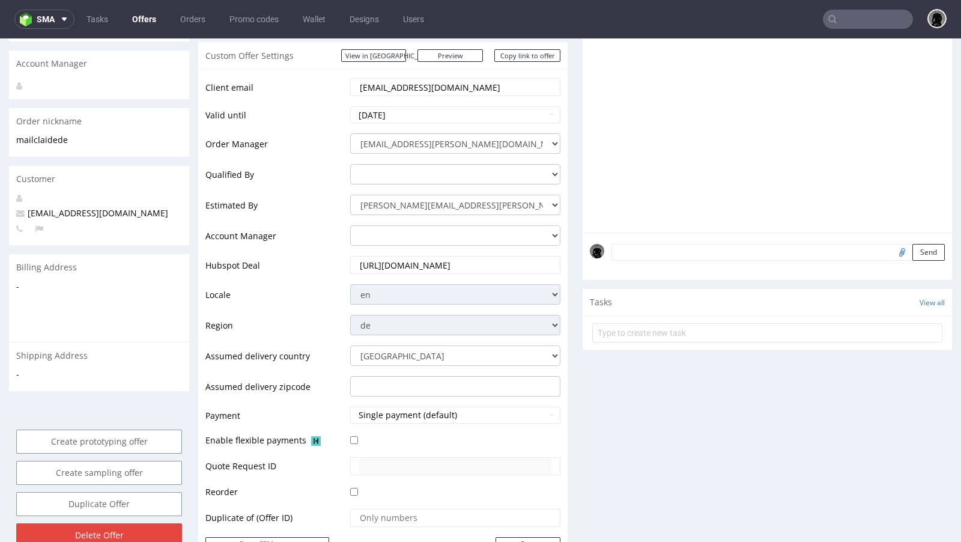
scroll to position [230, 0]
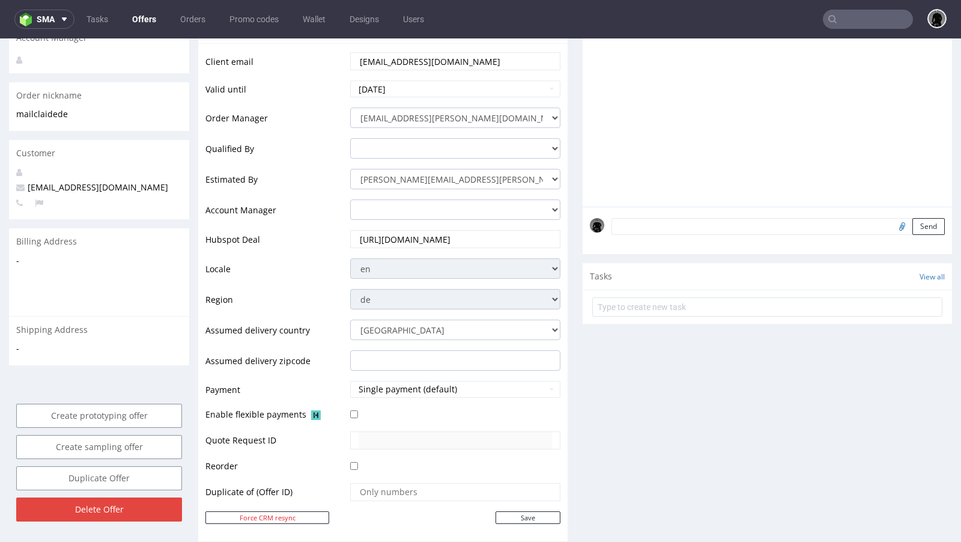
click at [518, 521] on div "Client email mail@claide.de Valid until 2025-10-15 Order Manager dawid.urbanowi…" at bounding box center [382, 291] width 369 height 497
click at [514, 514] on input "Save" at bounding box center [528, 517] width 65 height 13
type input "In progress..."
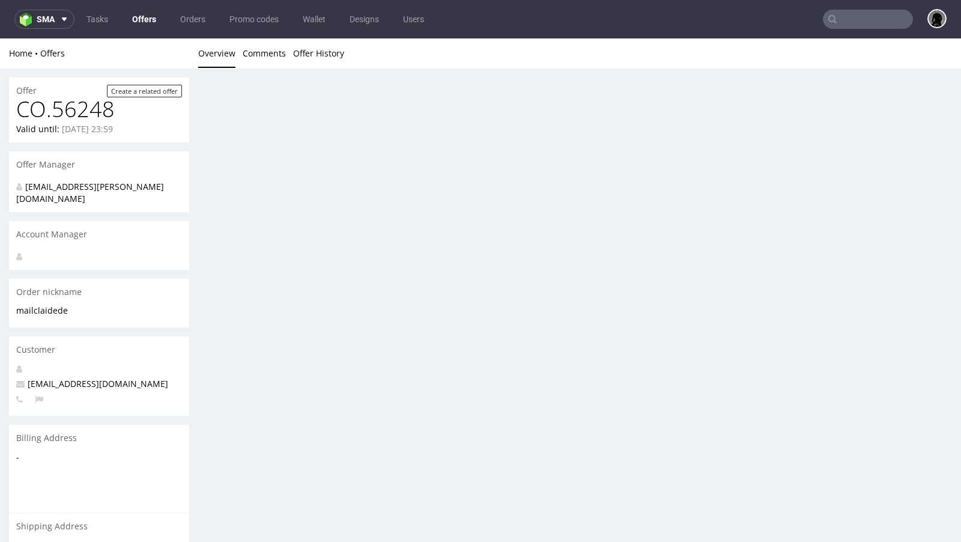
scroll to position [0, 0]
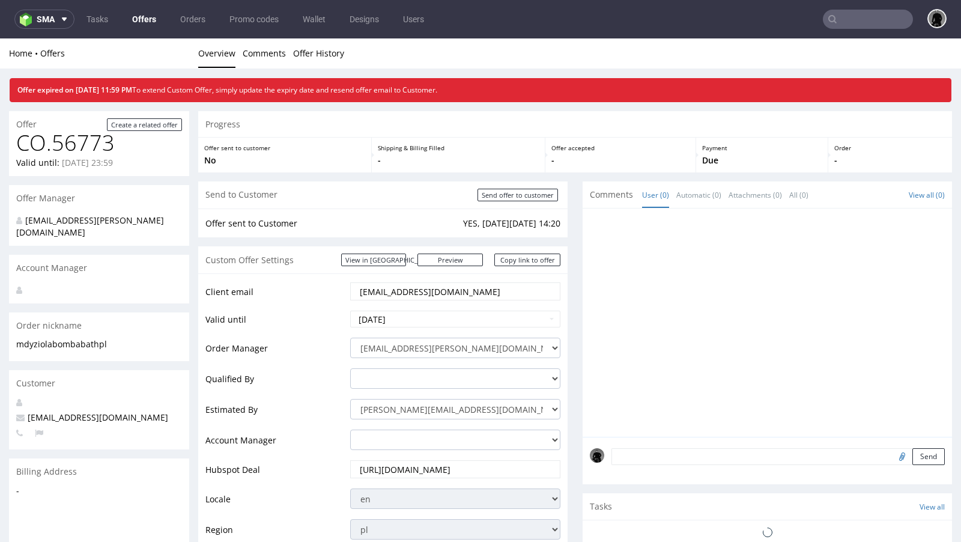
click at [425, 326] on td "[DATE]" at bounding box center [453, 322] width 213 height 27
click at [421, 324] on input "[DATE]" at bounding box center [455, 319] width 210 height 17
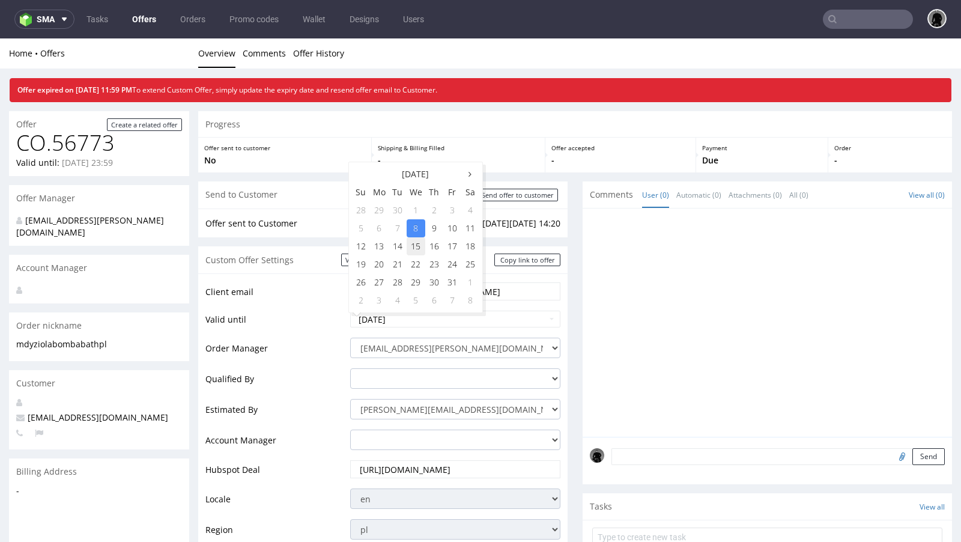
click at [415, 246] on td "15" at bounding box center [416, 246] width 19 height 18
type input "[DATE]"
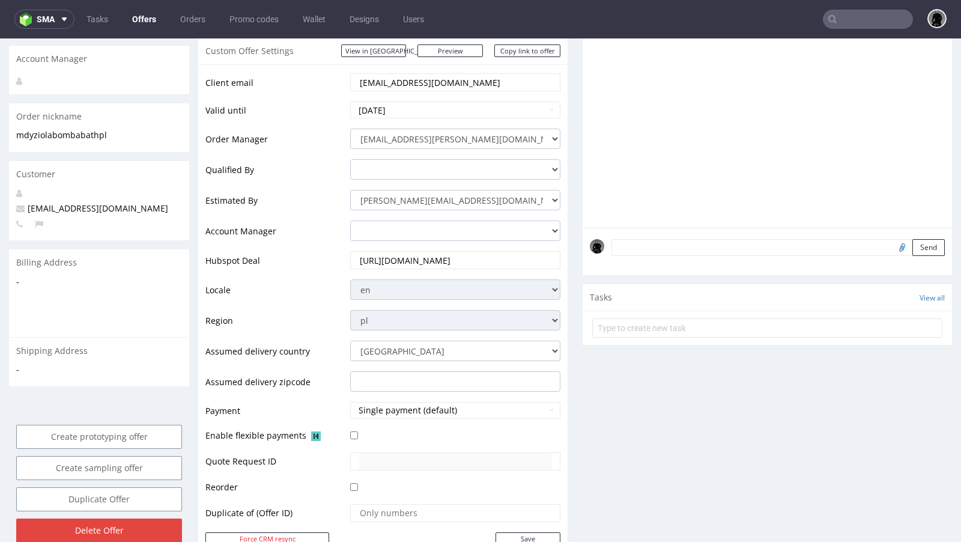
scroll to position [240, 0]
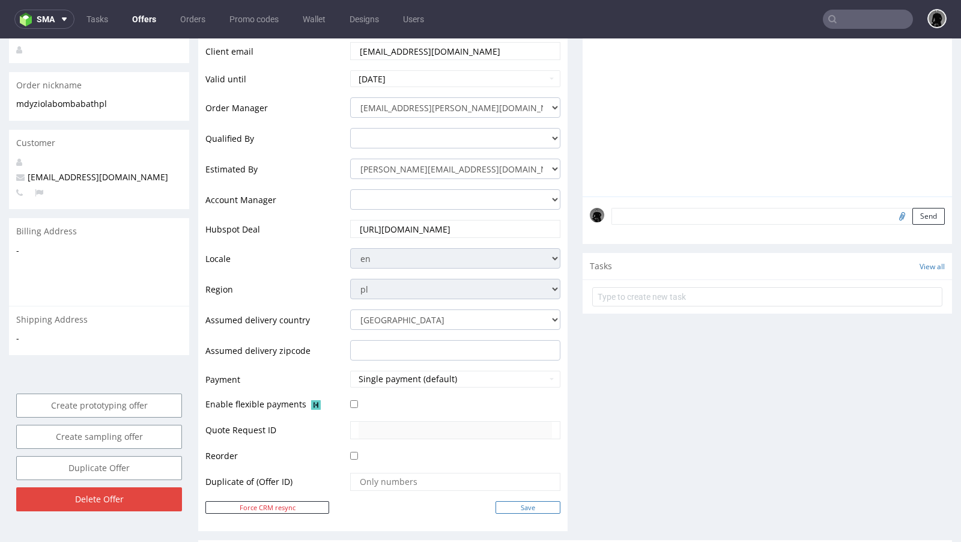
click at [512, 506] on input "Save" at bounding box center [528, 507] width 65 height 13
type input "In progress..."
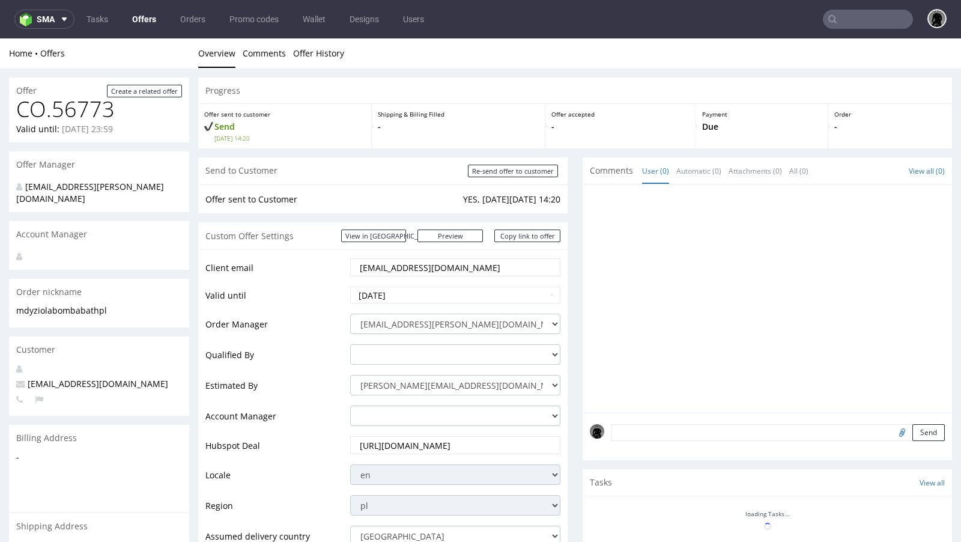
scroll to position [0, 0]
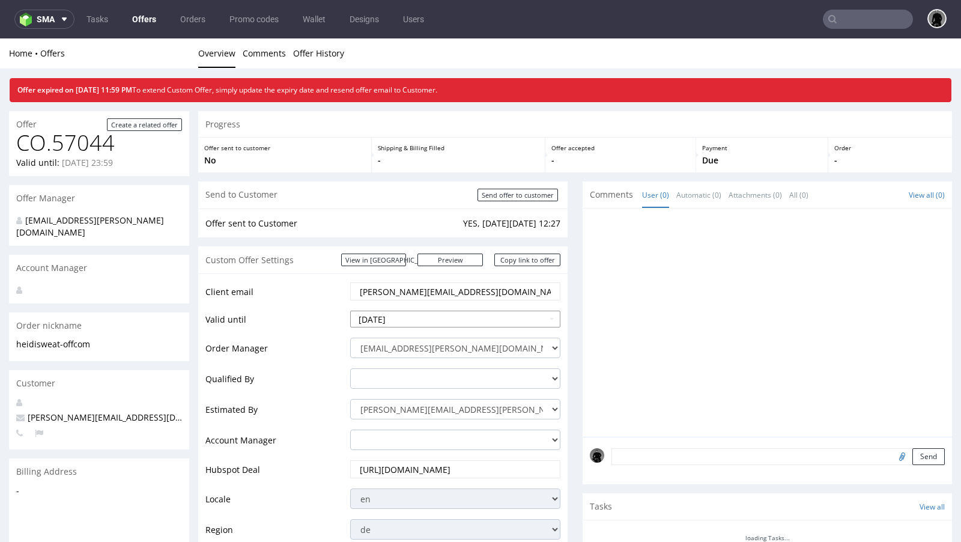
click at [411, 320] on input "[DATE]" at bounding box center [455, 319] width 210 height 17
click at [315, 300] on td "Client email" at bounding box center [276, 295] width 142 height 28
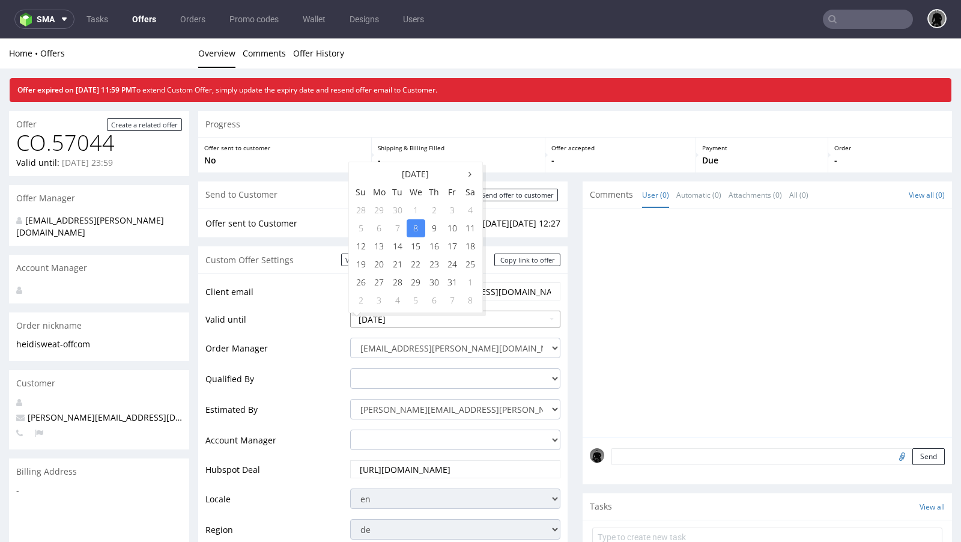
click at [378, 318] on input "2025-10-08" at bounding box center [455, 319] width 210 height 17
click at [419, 248] on td "15" at bounding box center [416, 246] width 19 height 18
type input "2025-10-15"
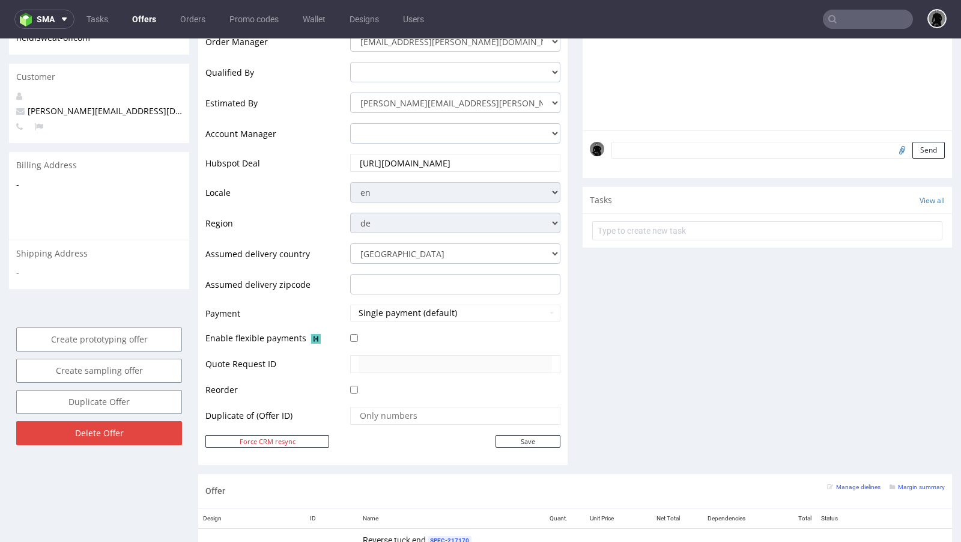
scroll to position [342, 0]
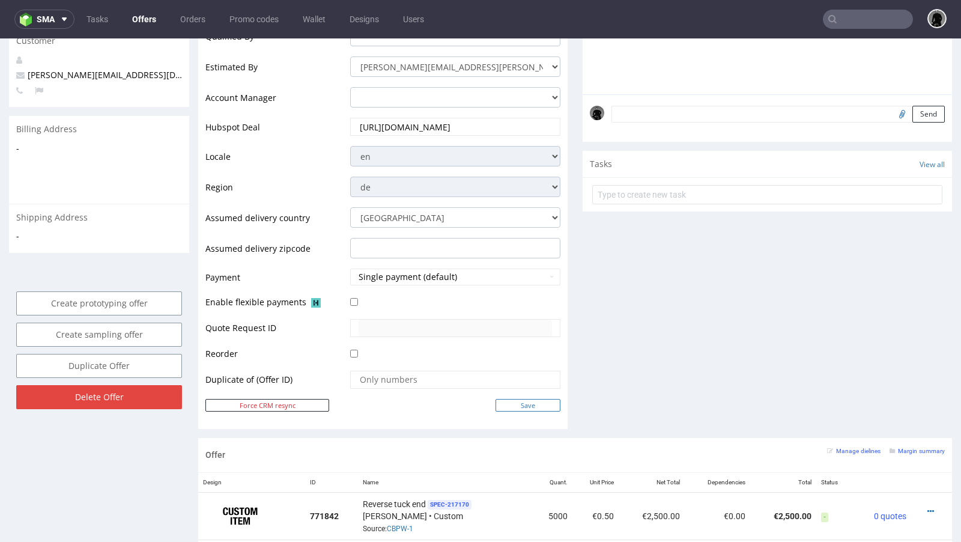
click at [514, 403] on input "Save" at bounding box center [528, 405] width 65 height 13
type input "In progress..."
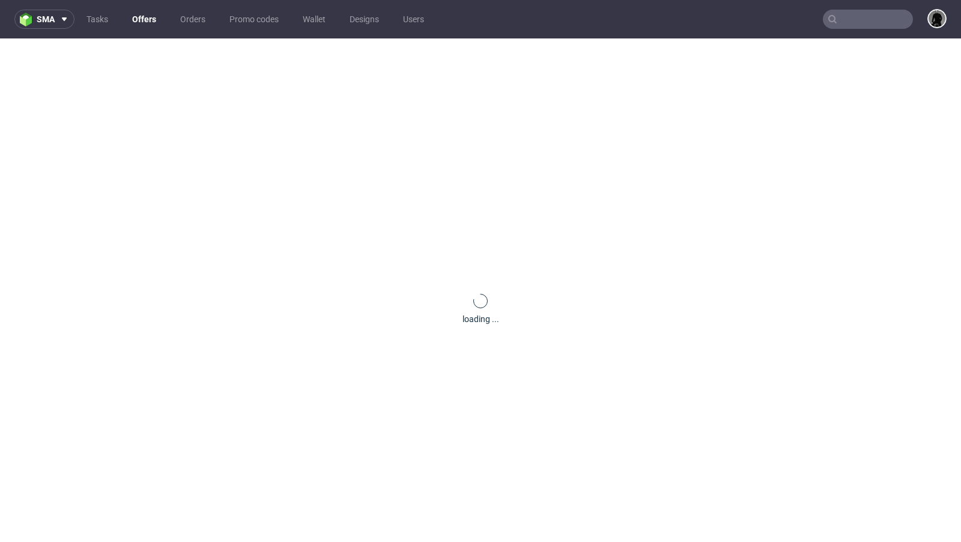
scroll to position [0, 0]
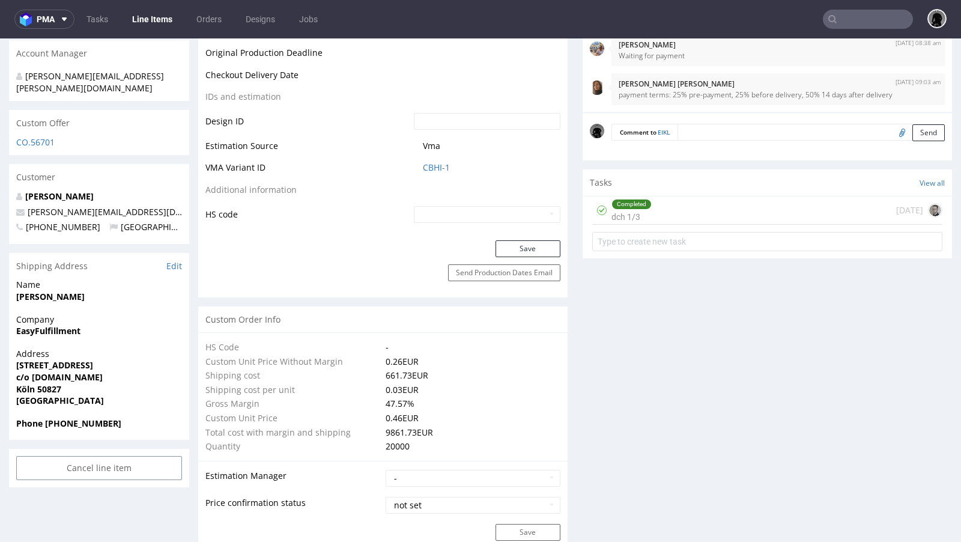
scroll to position [496, 0]
